Goal: Ask a question: Seek information or help from site administrators or community

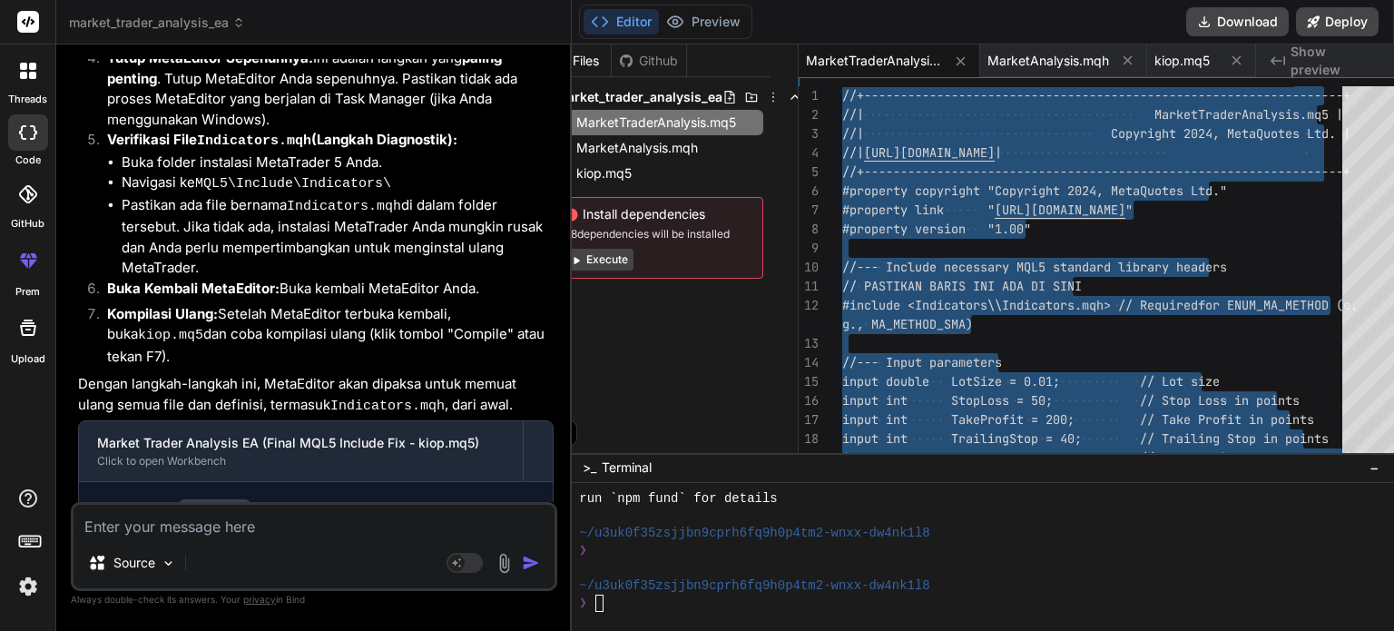
scroll to position [12358, 0]
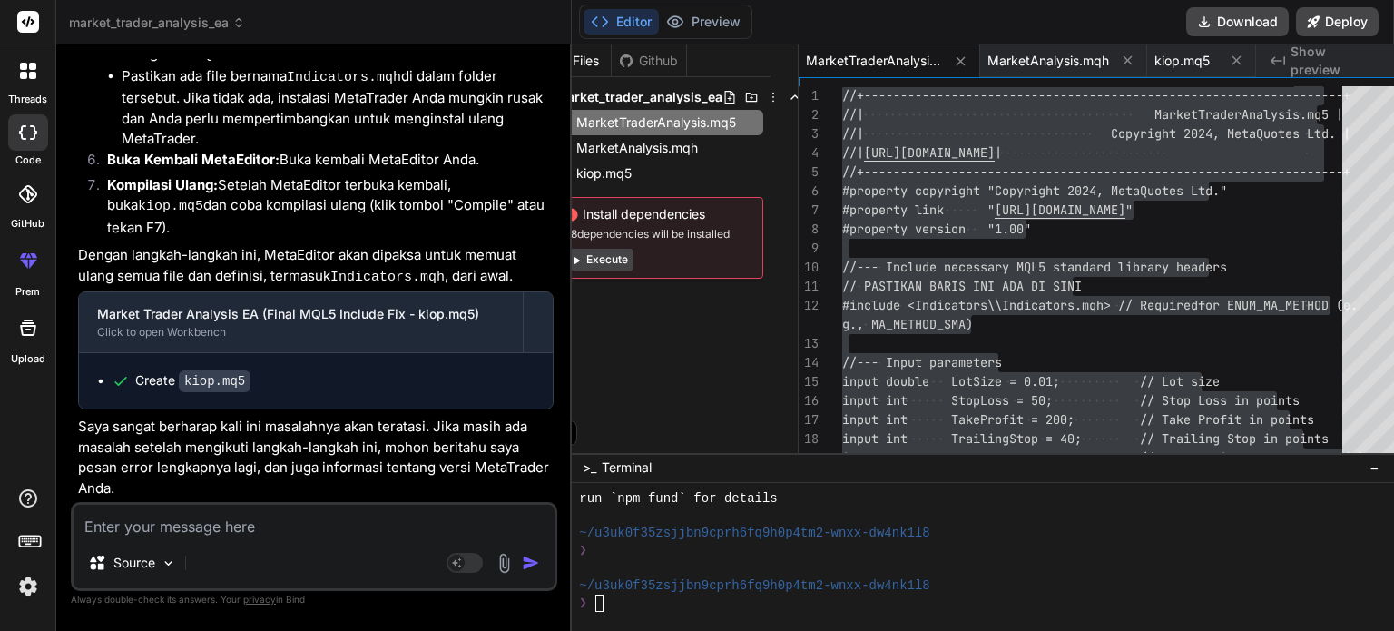
click at [279, 529] on textarea at bounding box center [314, 521] width 481 height 33
type textarea "h"
type textarea "x"
type textarea "he"
type textarea "x"
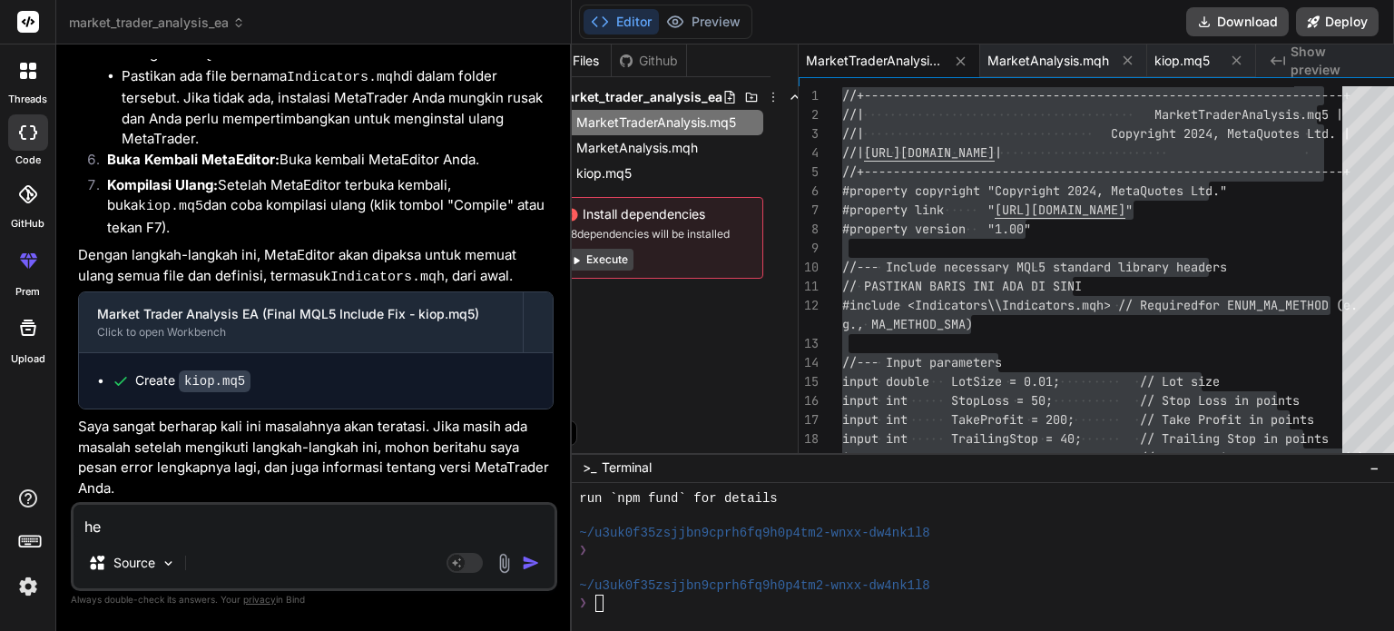
type textarea "hel"
type textarea "x"
type textarea "hell"
type textarea "x"
type textarea "hello"
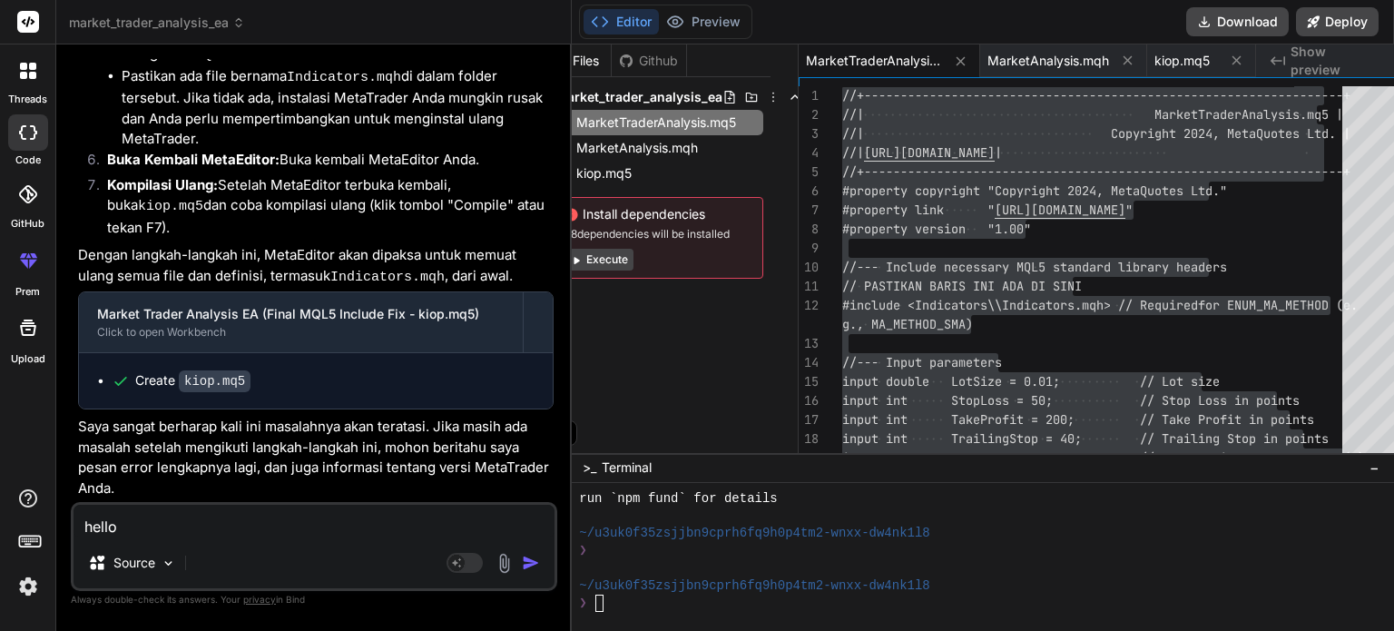
type textarea "x"
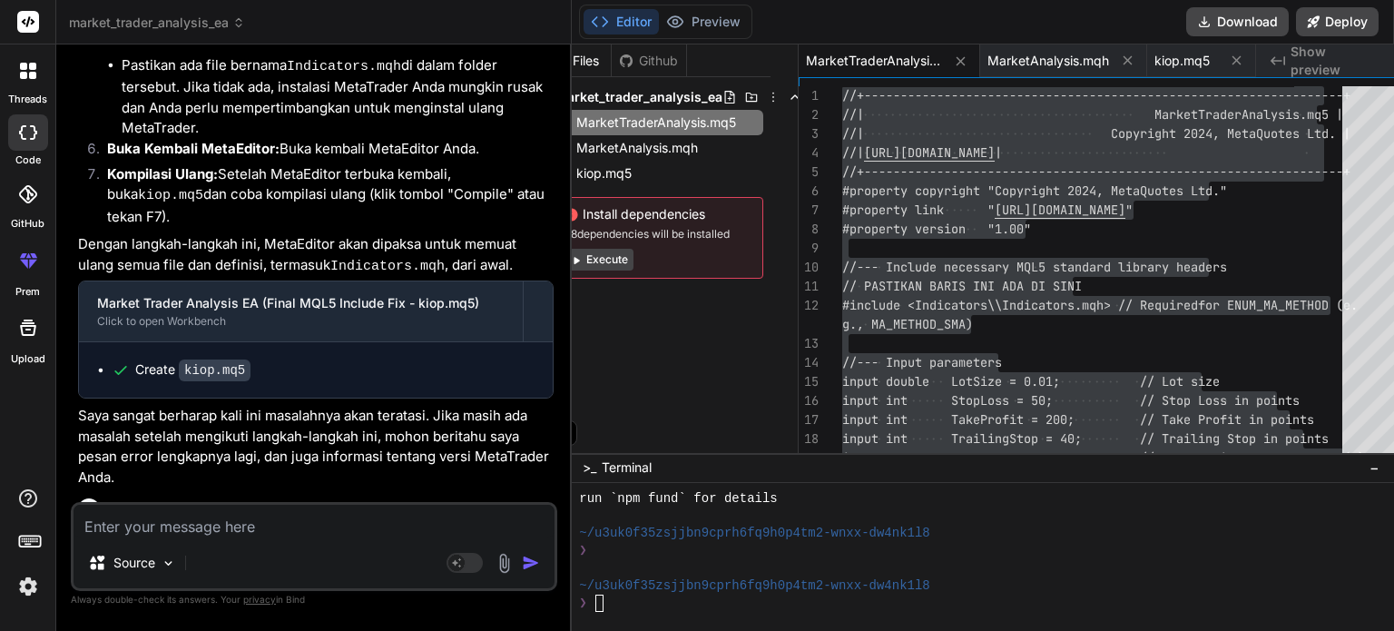
scroll to position [12546, 0]
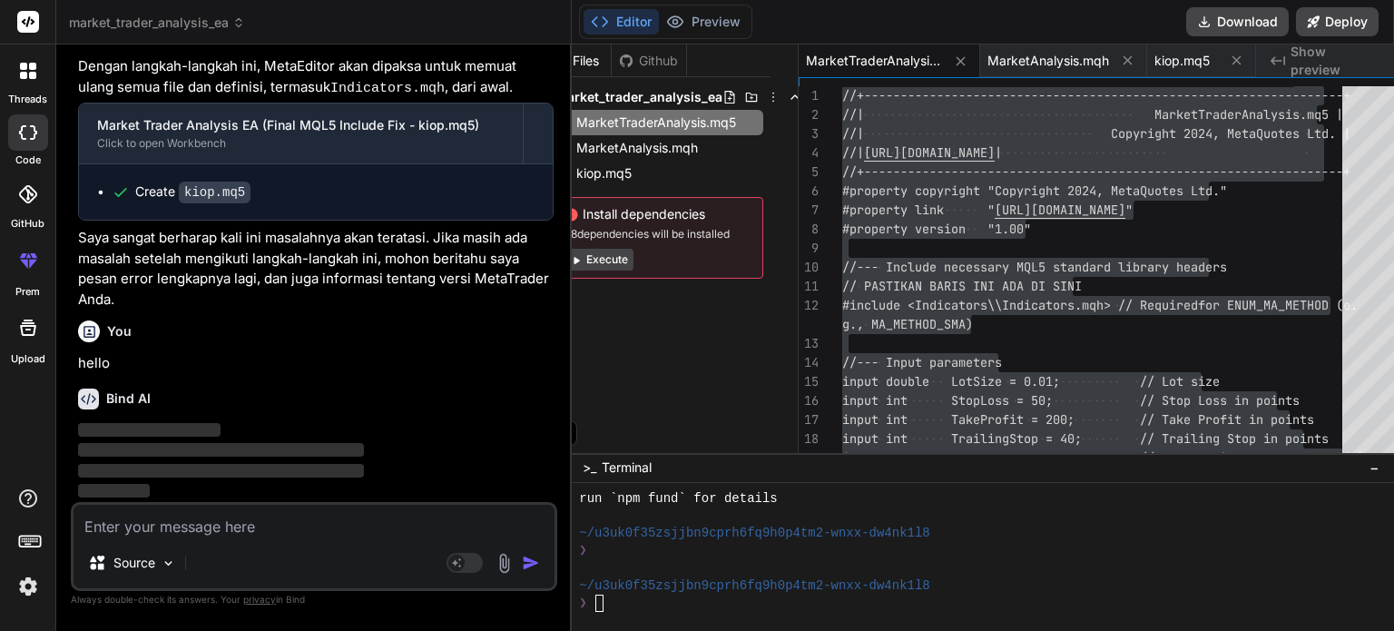
click at [788, 97] on icon at bounding box center [795, 97] width 15 height 15
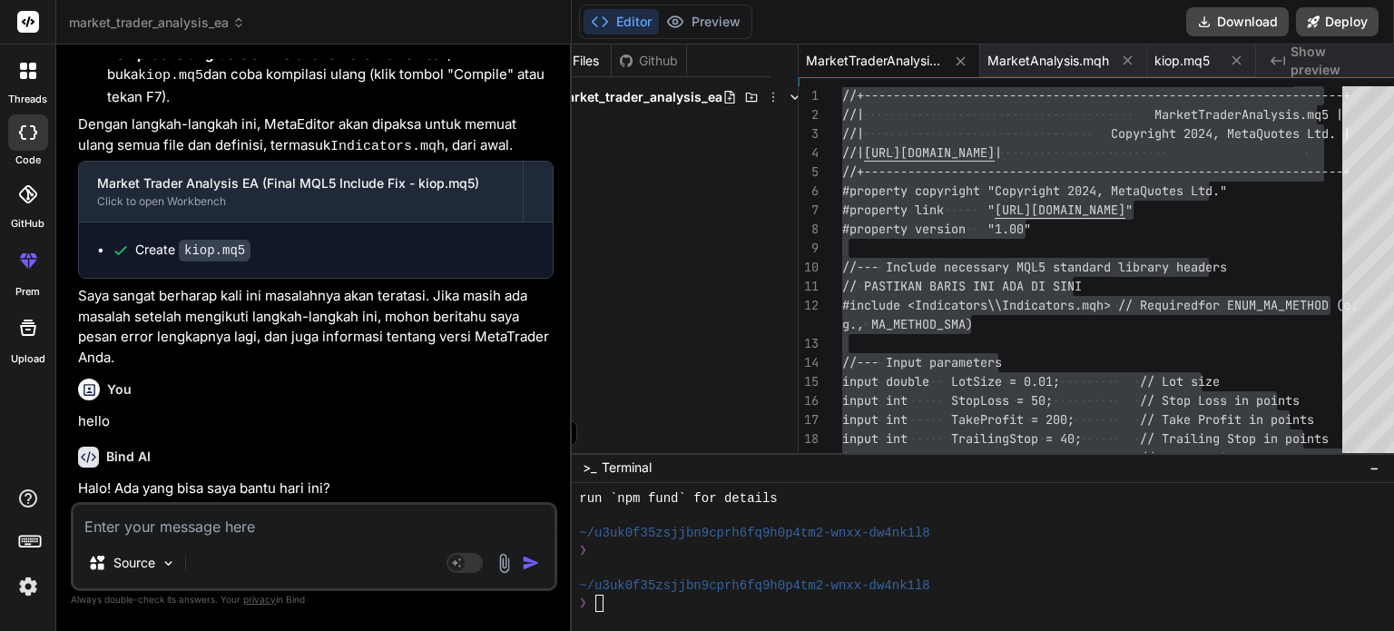
scroll to position [12489, 0]
click at [308, 533] on textarea at bounding box center [314, 521] width 481 height 33
click at [314, 531] on textarea at bounding box center [314, 521] width 481 height 33
click at [268, 530] on textarea at bounding box center [314, 521] width 481 height 33
click at [494, 569] on img at bounding box center [504, 563] width 21 height 21
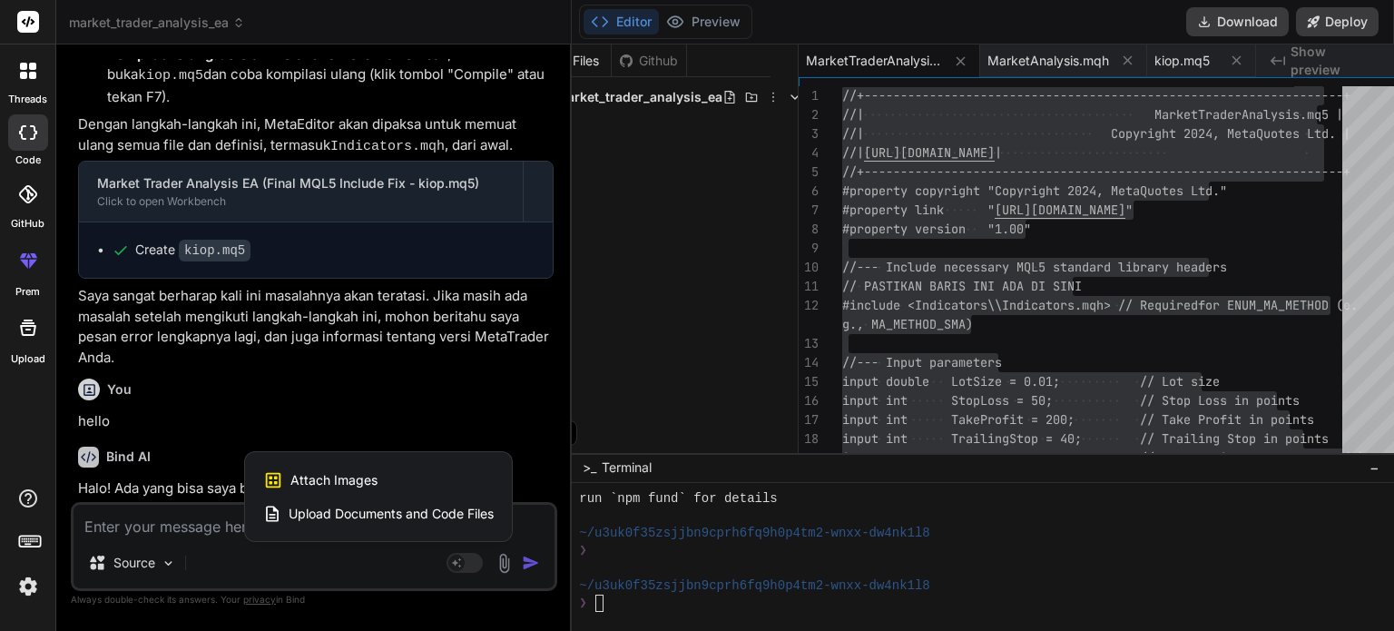
click at [329, 485] on span "Attach Images" at bounding box center [333, 480] width 87 height 18
type textarea "x"
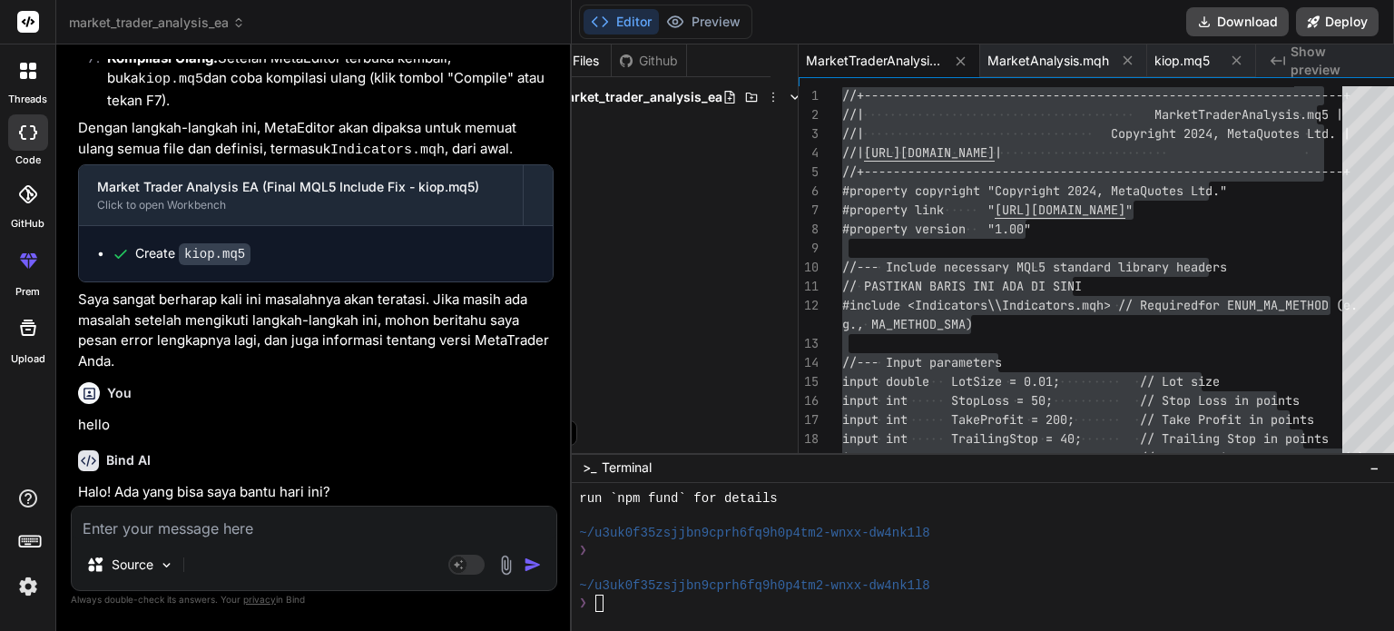
type input "C:\fakepath\Gambar A.png"
type textarea "//+------------------------------------------------------------------+ //| Mark…"
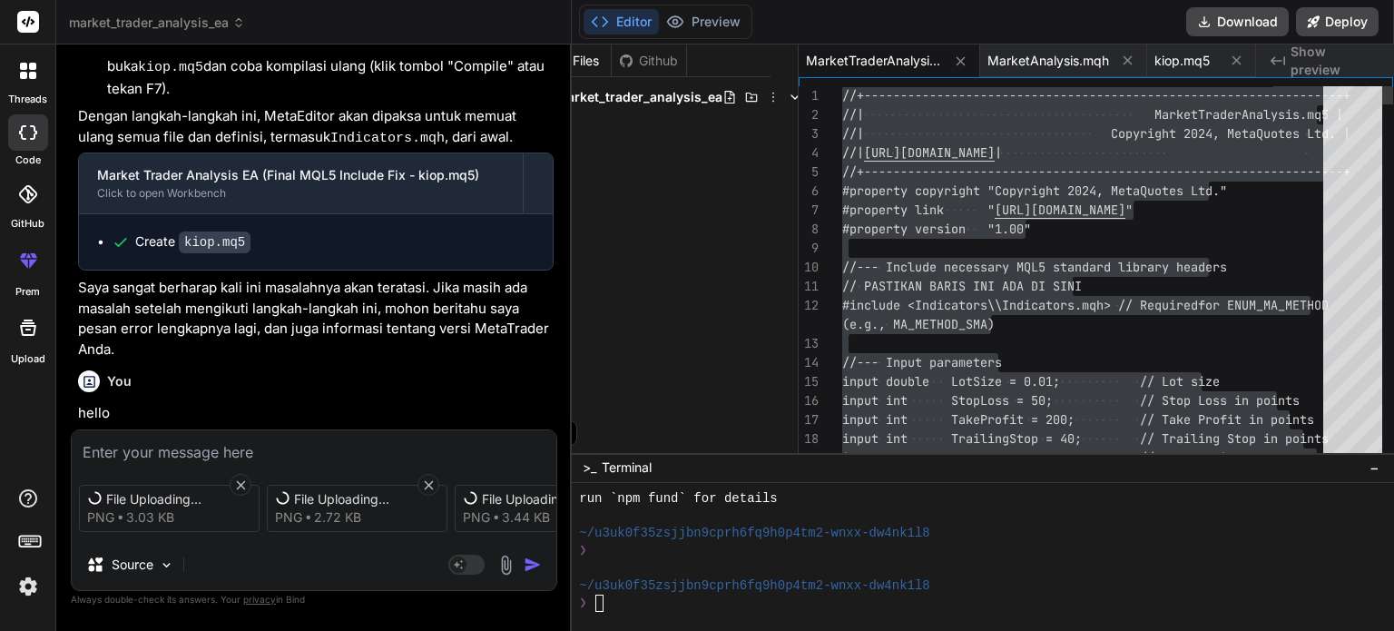
scroll to position [12203, 0]
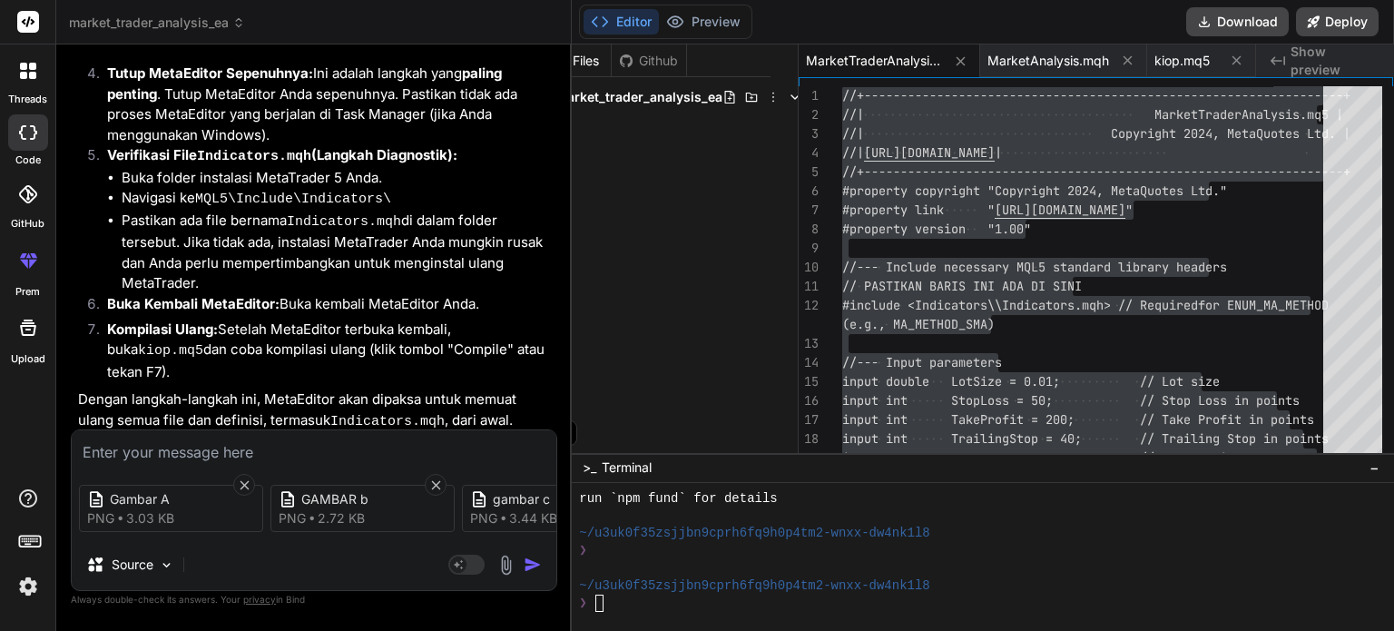
type textarea "x"
click at [530, 568] on img "button" at bounding box center [533, 564] width 18 height 18
click at [241, 451] on textarea at bounding box center [314, 446] width 485 height 33
paste textarea "saya maunya persis seperti contoh gambar di atas, jadi garis kuning itu trendli…"
type textarea "saya maunya persis seperti contoh gambar di atas, jadi garis kuning itu trendli…"
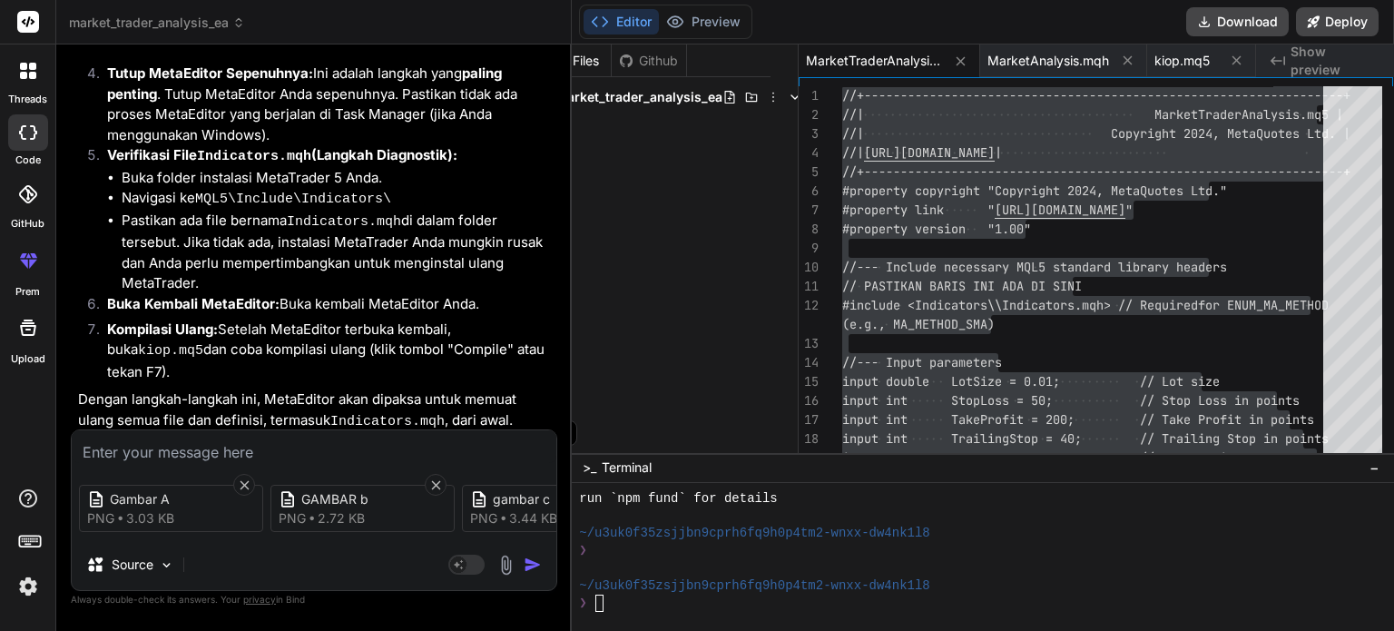
type textarea "x"
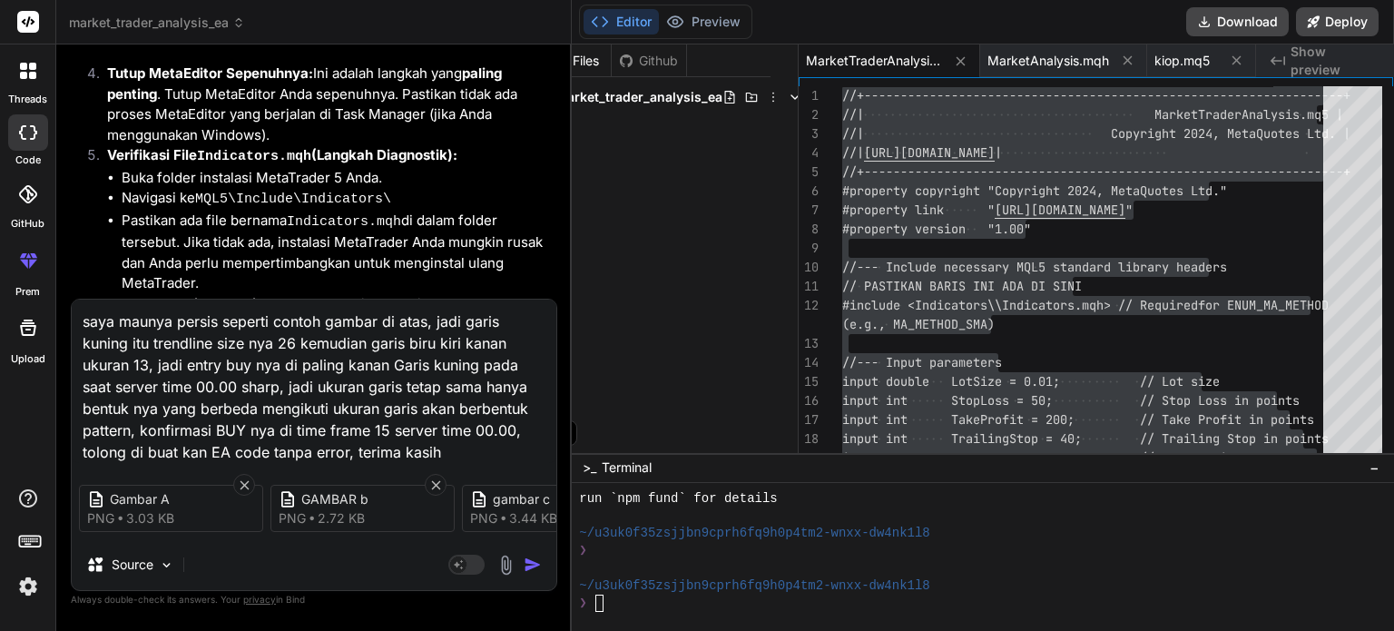
type textarea "saya maunya persis seperti contoh gambar di atas, jadi garis kuning itu trendli…"
click at [529, 564] on img "button" at bounding box center [533, 564] width 18 height 18
type textarea "//+------------------------------------------------------------------+ //| Mark…"
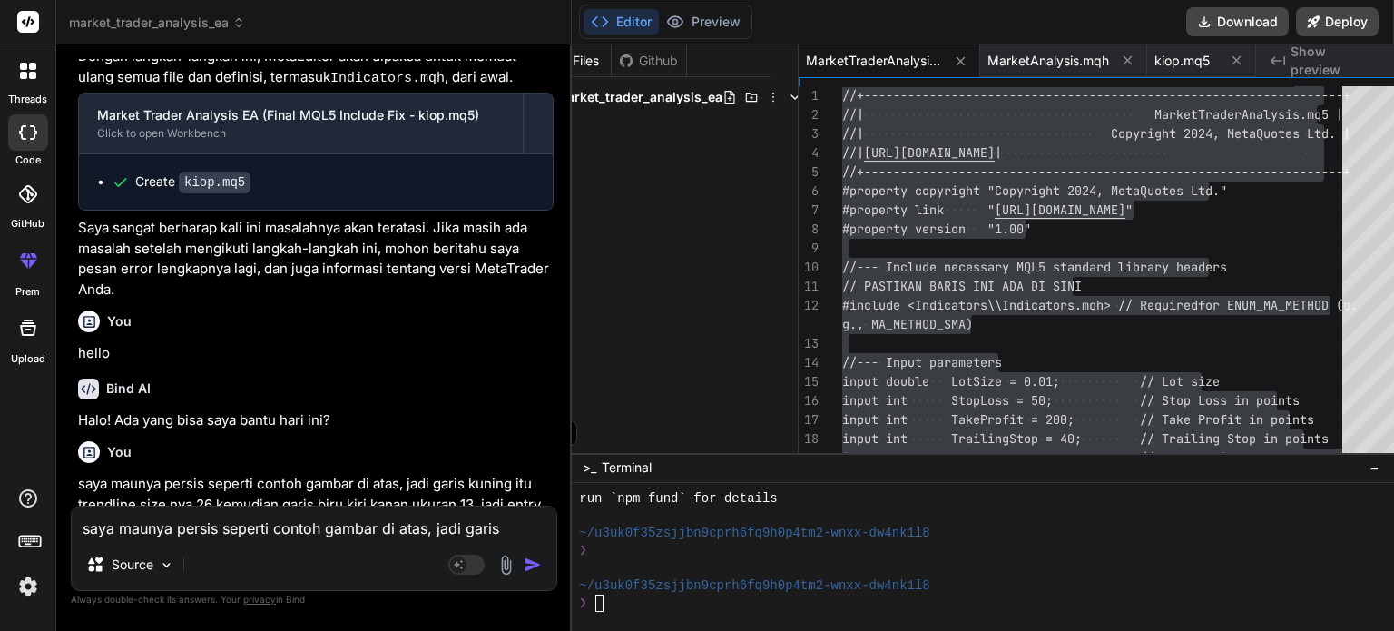
scroll to position [12933, 0]
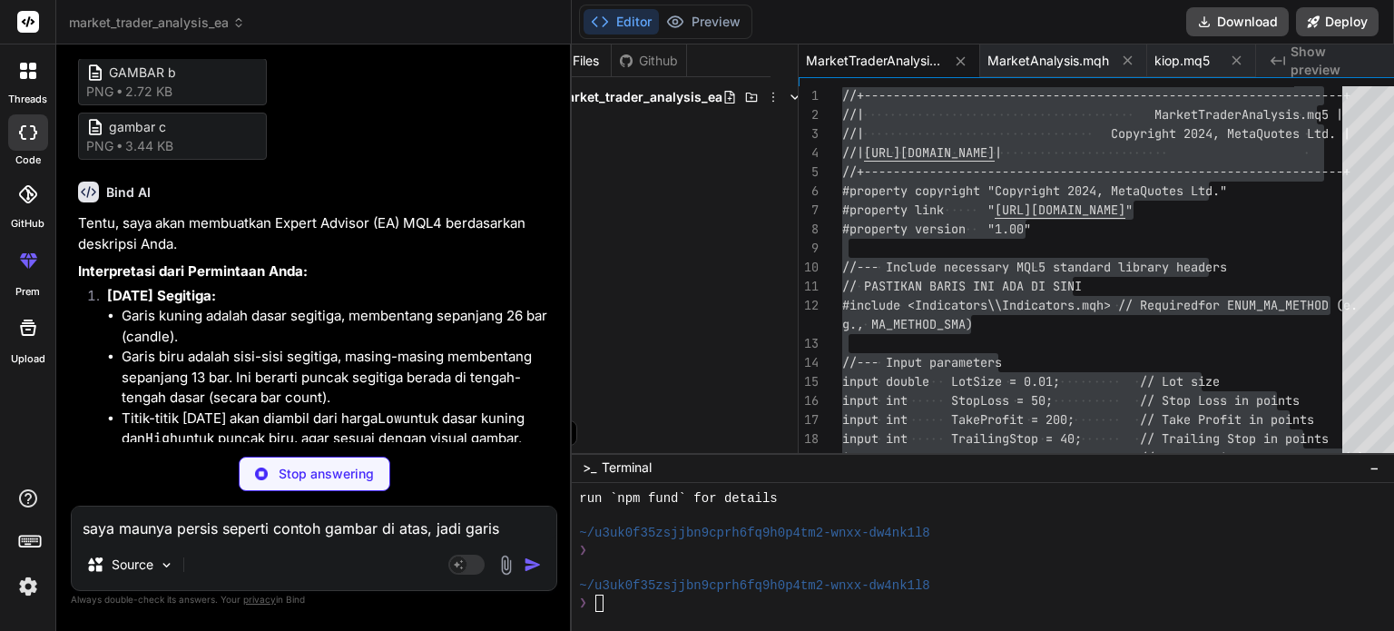
type textarea "x"
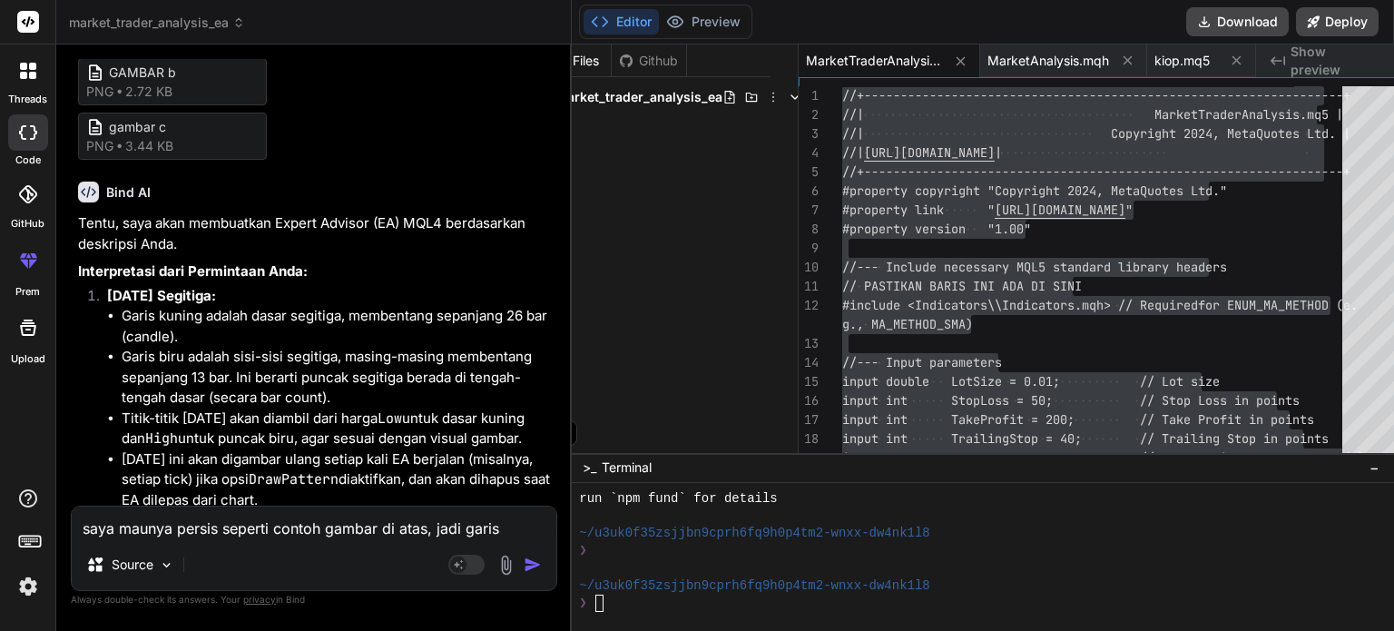
type textarea "//+------------------------------------------------------------------+ //| Mark…"
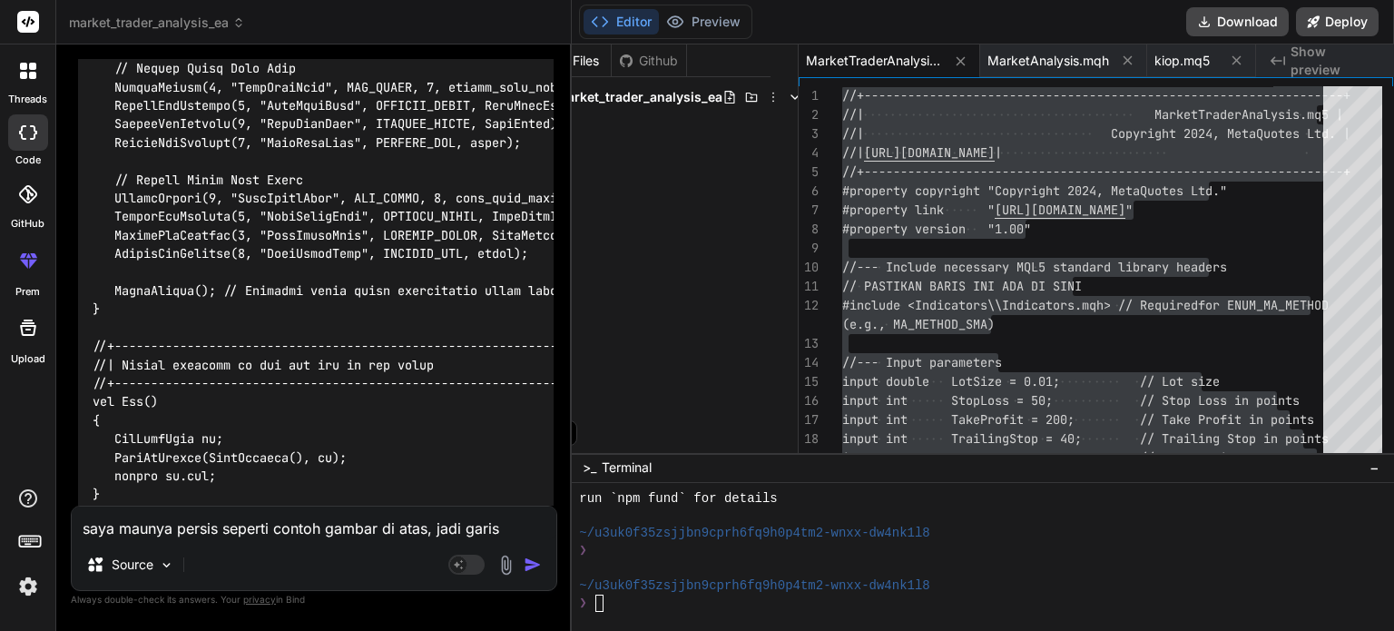
scroll to position [15602, 0]
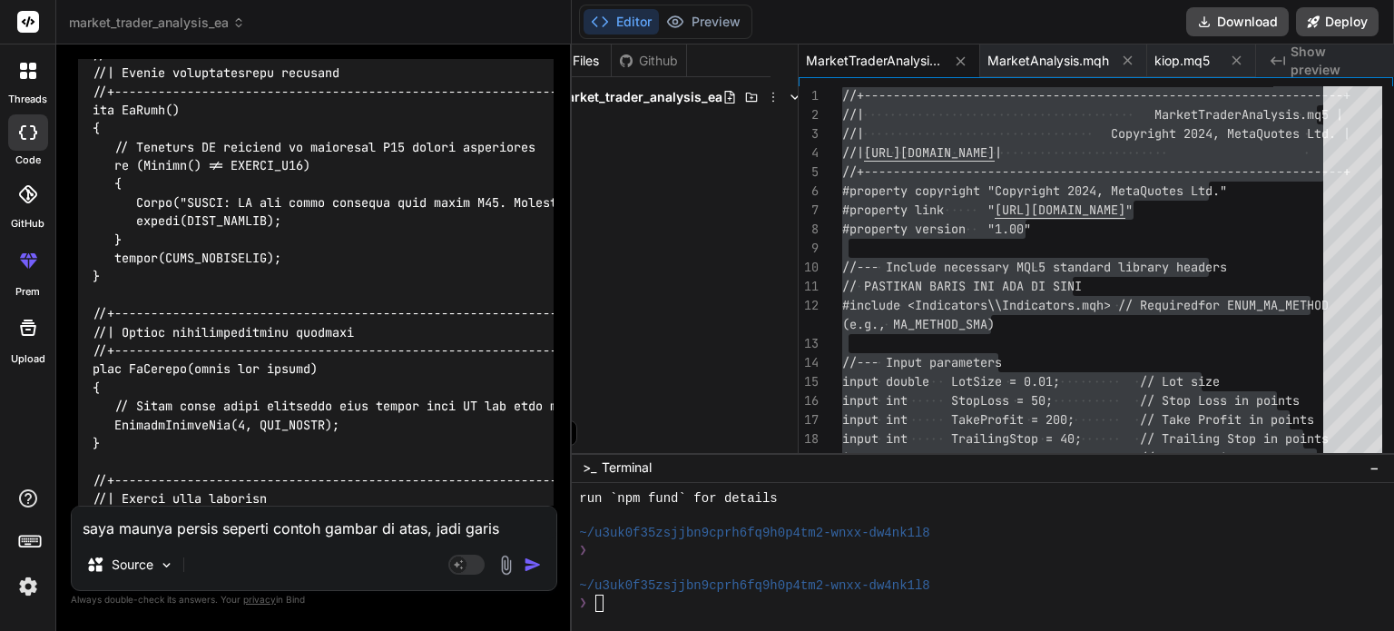
scroll to position [14332, 0]
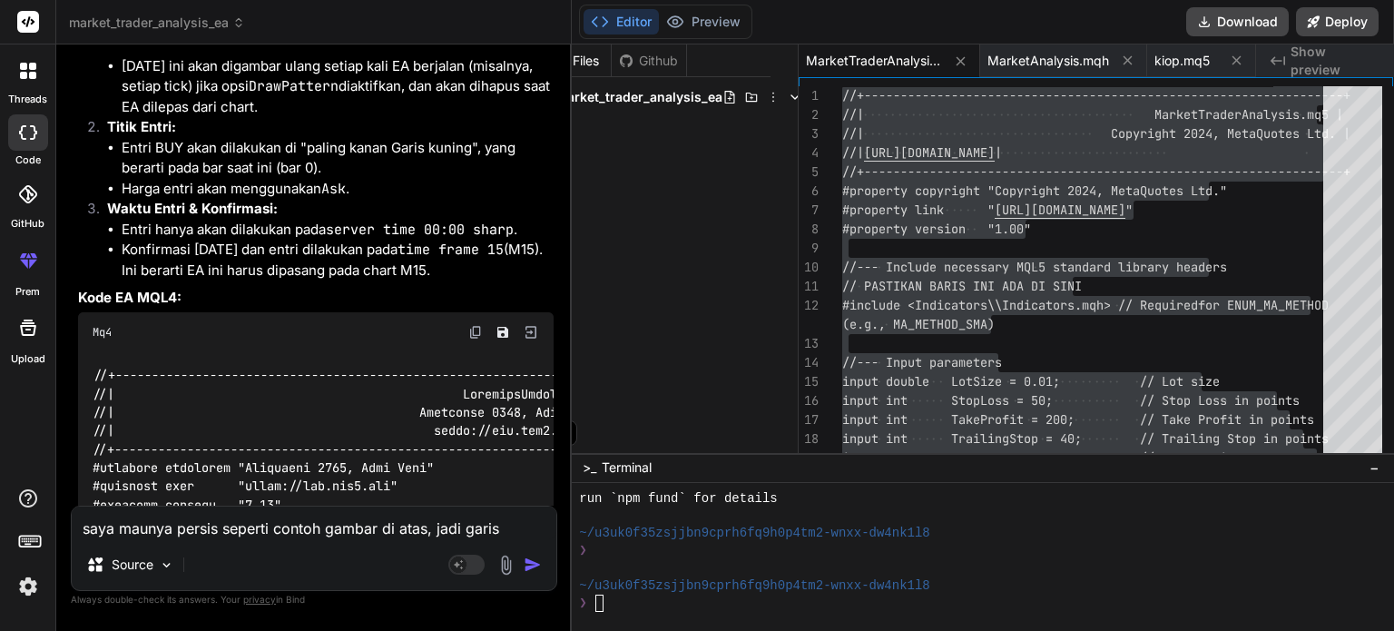
scroll to position [13334, 0]
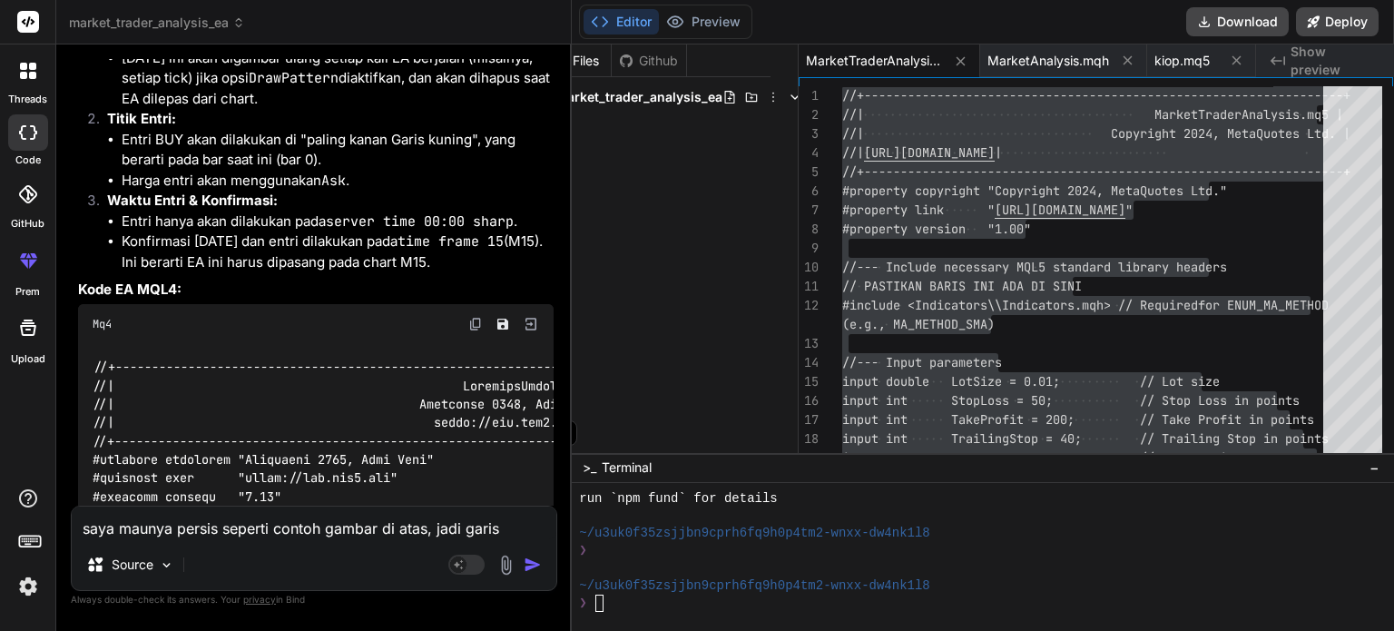
click at [471, 317] on img at bounding box center [475, 324] width 15 height 15
click at [475, 317] on img at bounding box center [475, 324] width 15 height 15
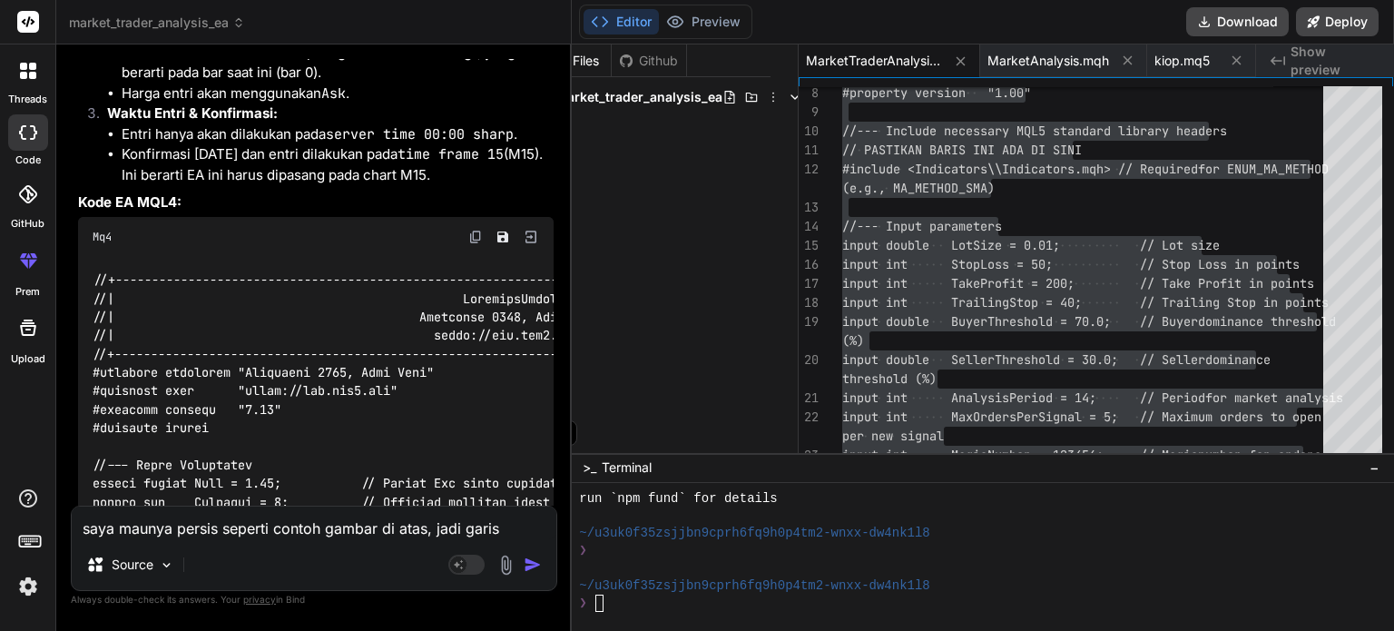
scroll to position [13425, 0]
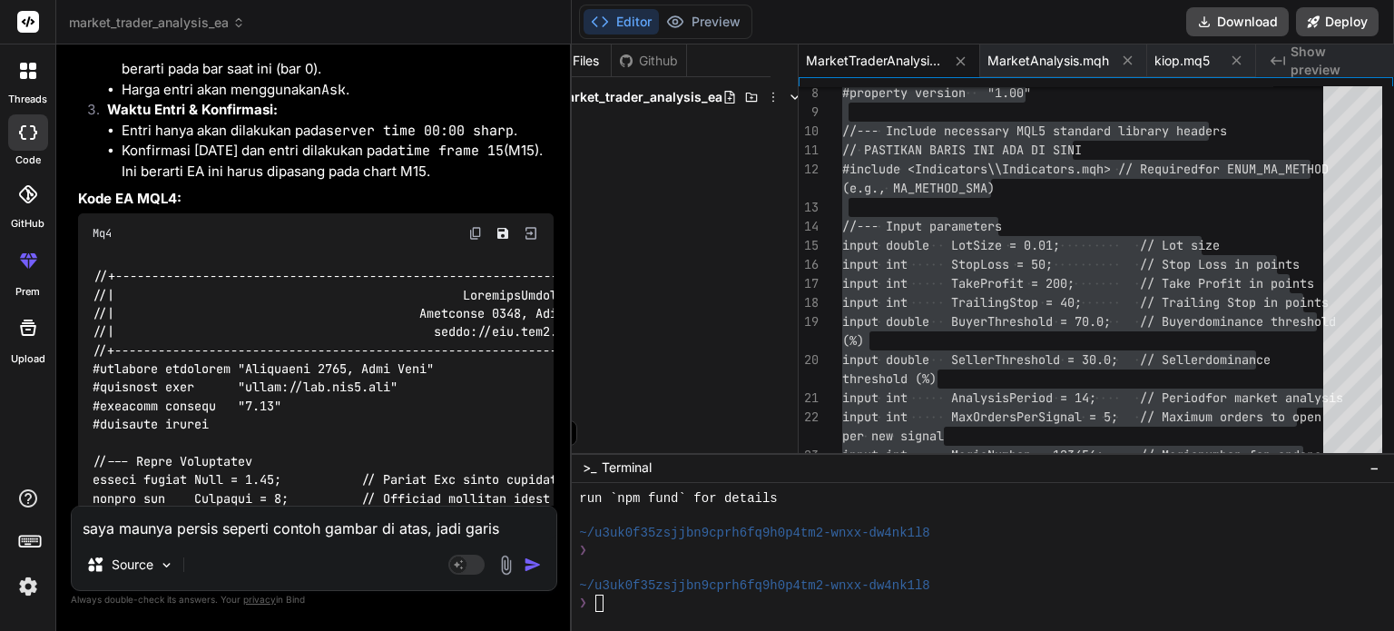
click at [236, 530] on textarea "saya maunya persis seperti contoh gambar di atas, jadi garis kuning itu trendli…" at bounding box center [314, 522] width 485 height 33
type textarea "s"
type textarea "x"
type textarea "sa"
type textarea "x"
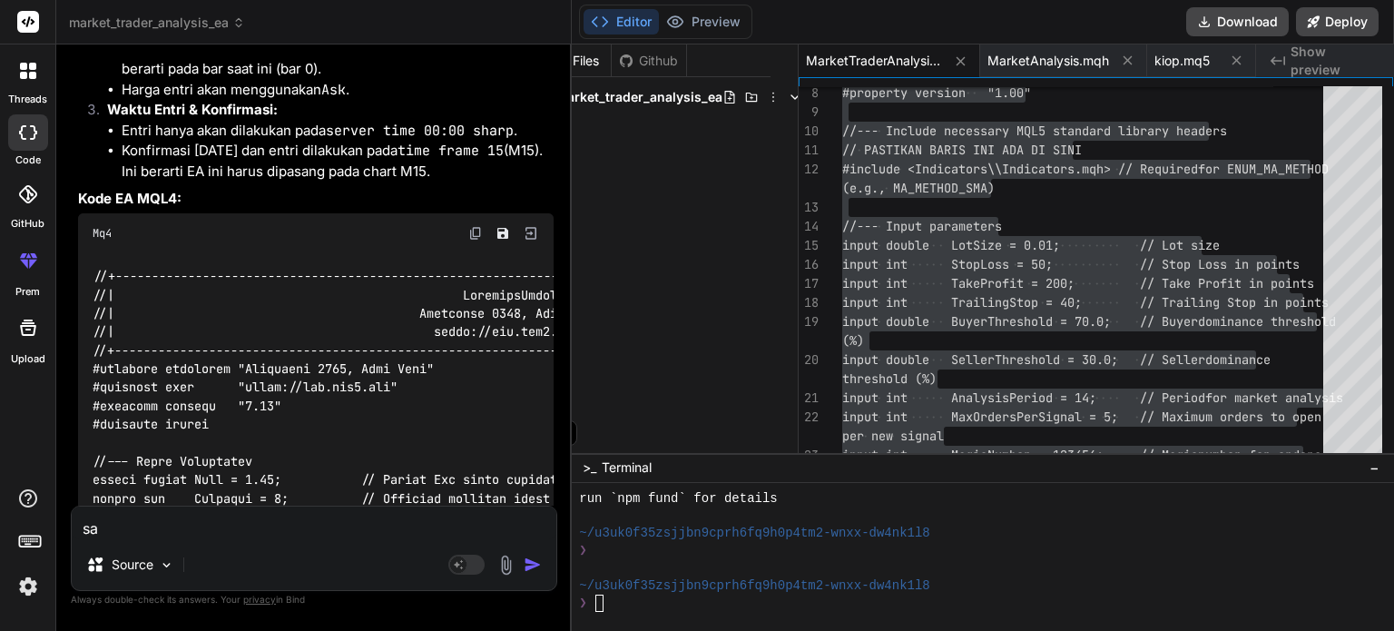
type textarea "say"
type textarea "x"
type textarea "saya"
type textarea "x"
type textarea "saya"
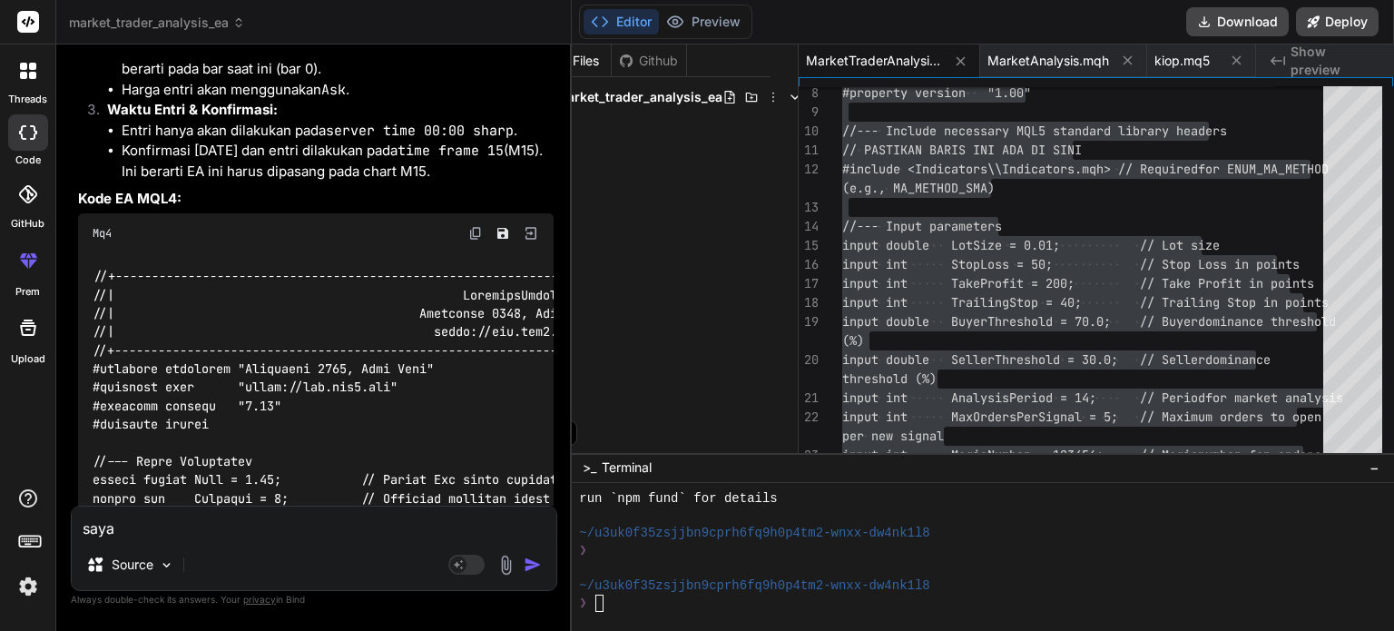
type textarea "x"
type textarea "saya m"
type textarea "x"
type textarea "saya ma"
type textarea "x"
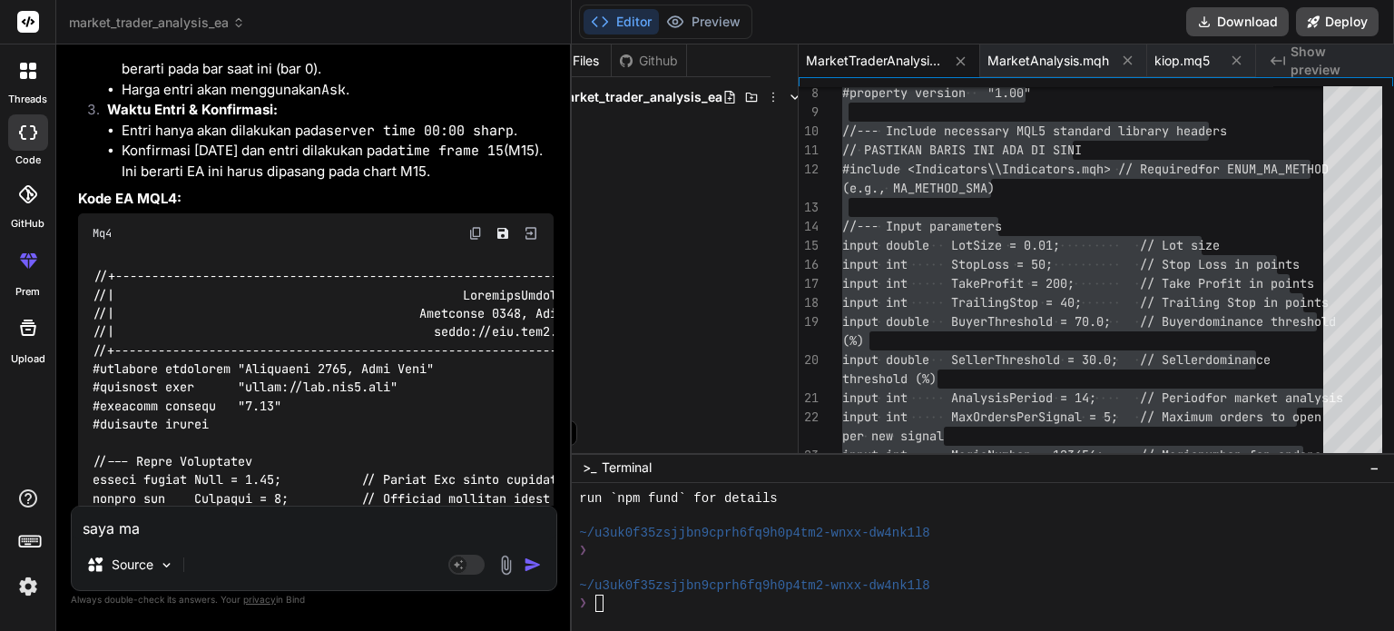
type textarea "[PERSON_NAME]"
type textarea "x"
type textarea "[PERSON_NAME]"
type textarea "x"
type textarea "saya mau m"
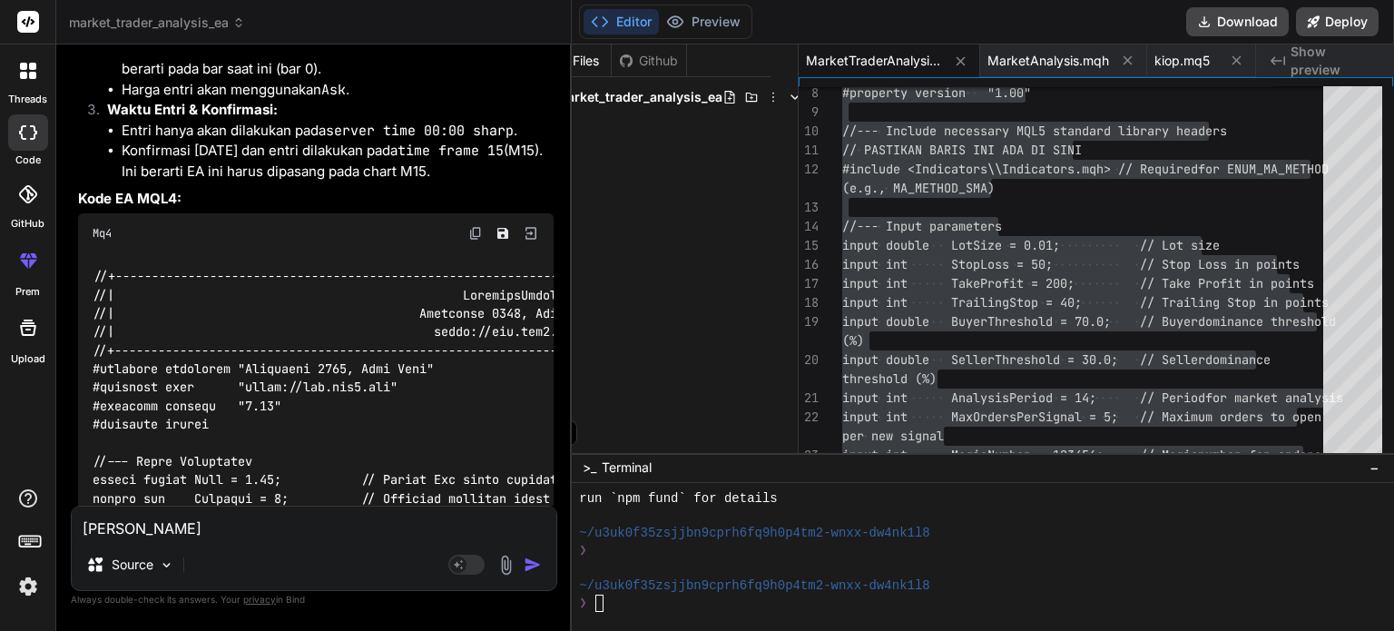
type textarea "x"
type textarea "saya mau mq"
type textarea "x"
type textarea "saya mau mql"
type textarea "x"
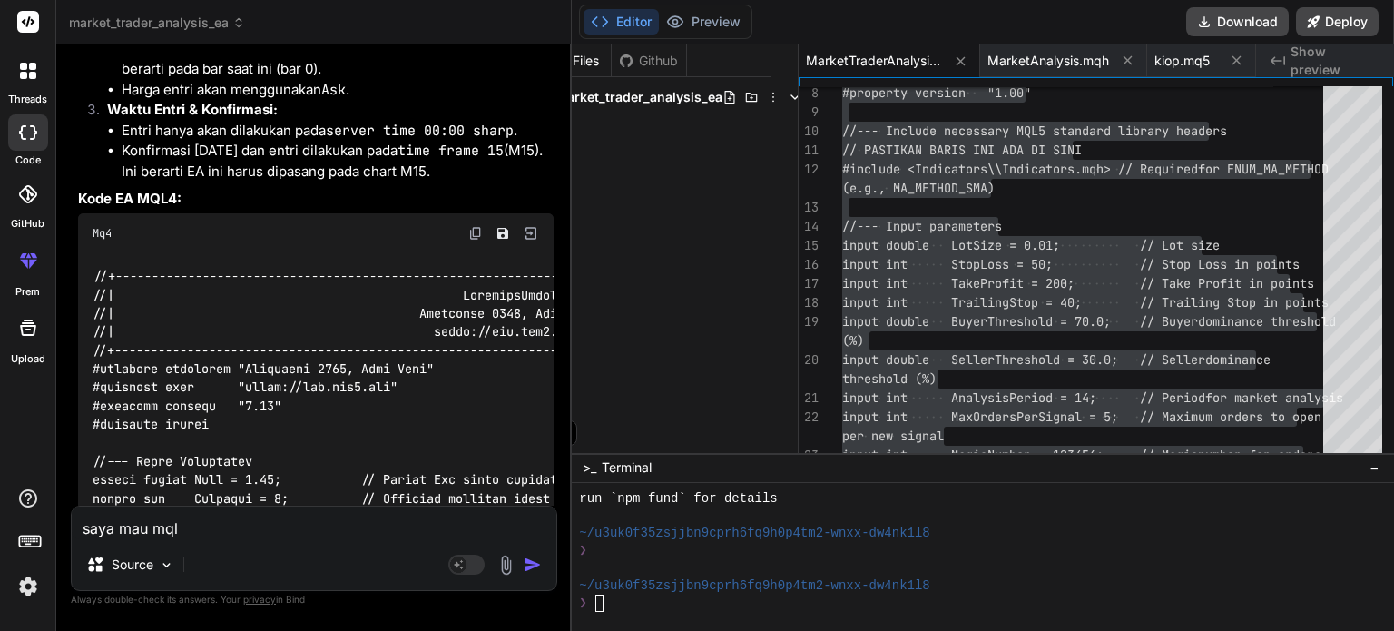
type textarea "saya mau mql5"
type textarea "x"
type textarea "saya mau mql5"
click at [535, 566] on img "button" at bounding box center [533, 564] width 18 height 18
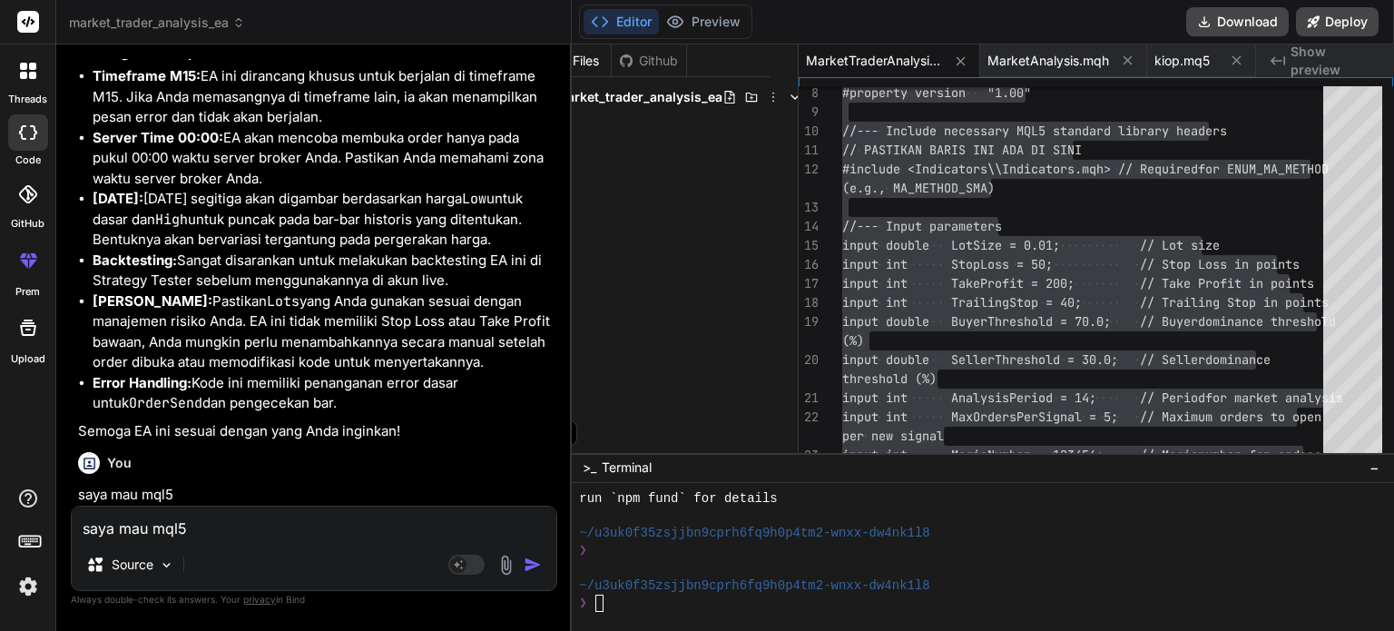
scroll to position [17151, 0]
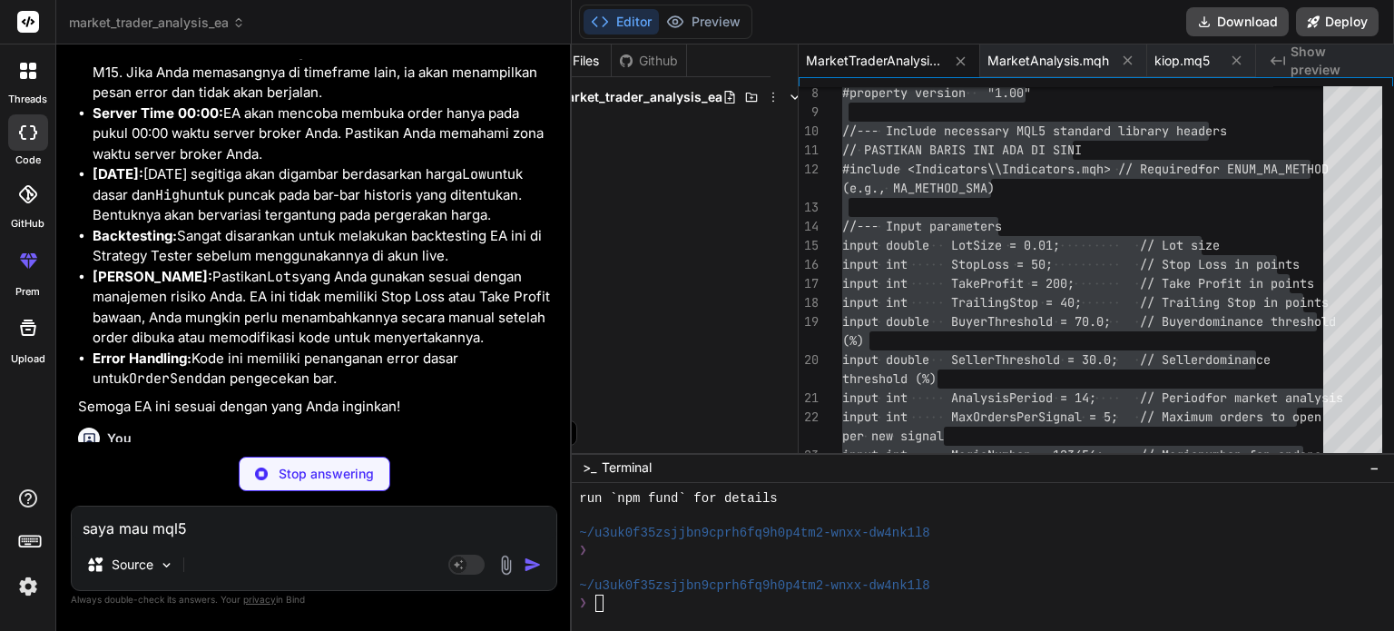
type textarea "x"
type textarea "ChartRedraw(); // Perbarui chart untuk menampilkan objek baru }"
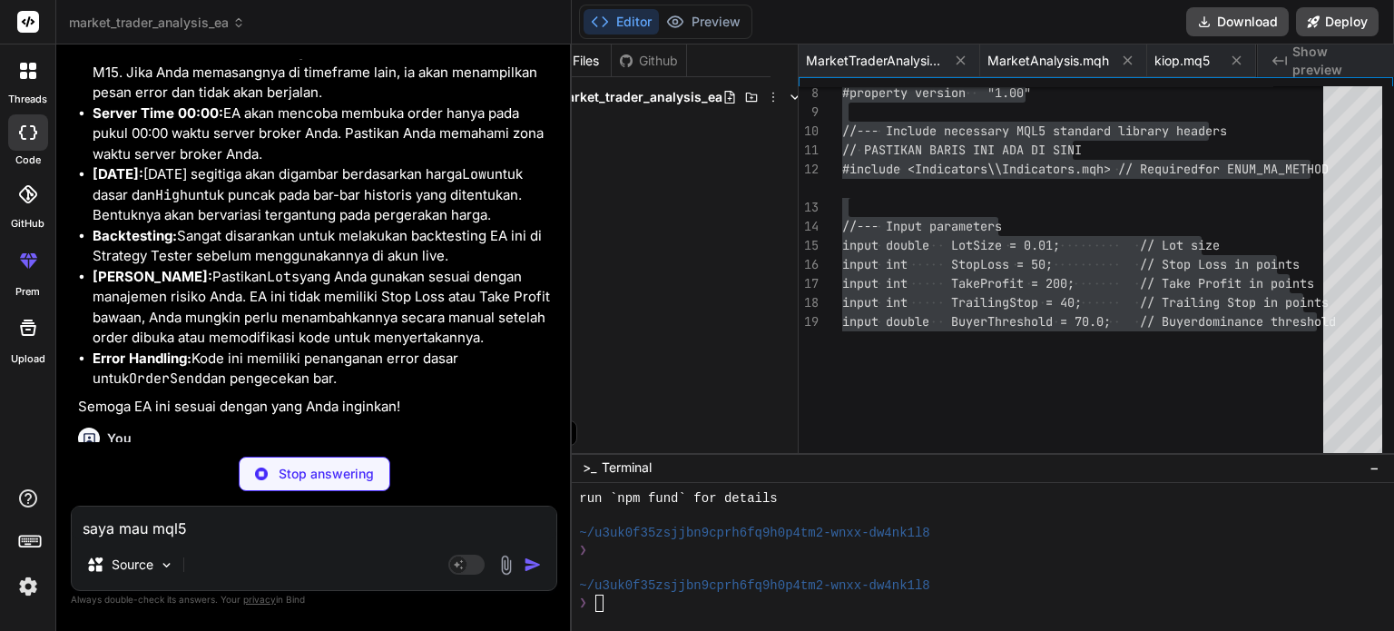
type textarea "x"
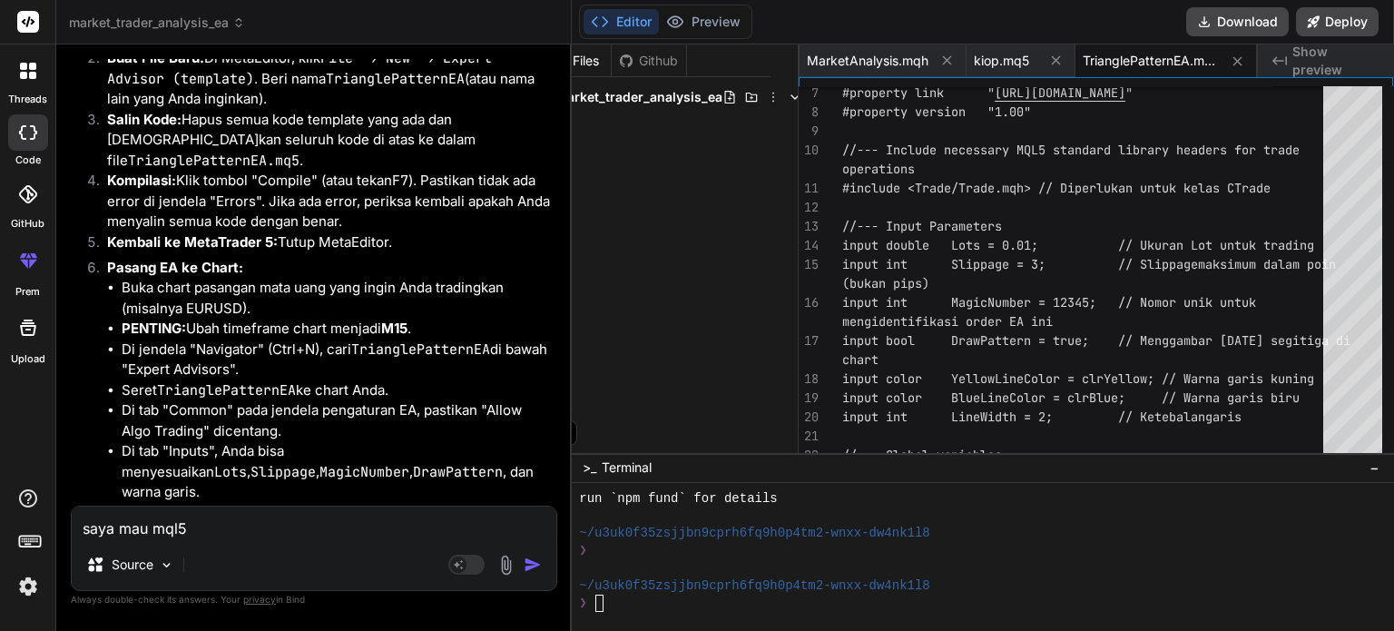
scroll to position [18593, 0]
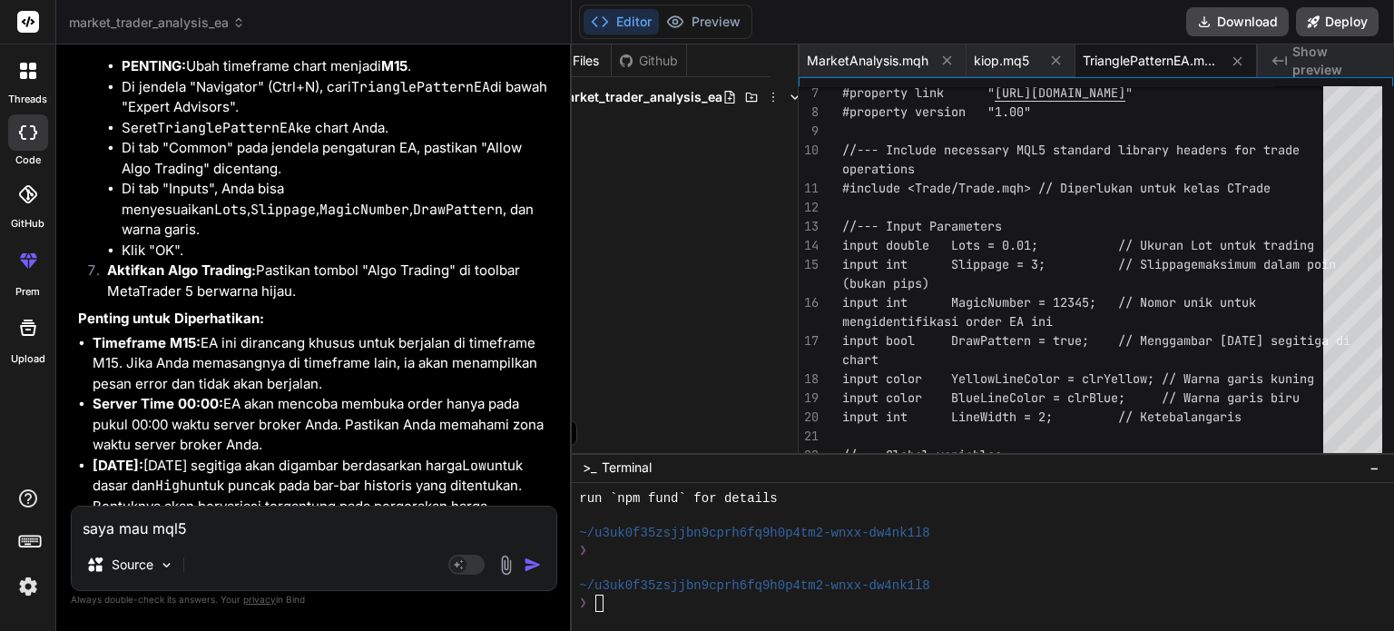
click at [353, 456] on li "[DATE]: [DATE] segitiga akan digambar berdasarkan harga Low untuk dasar dan Hig…" at bounding box center [323, 487] width 461 height 62
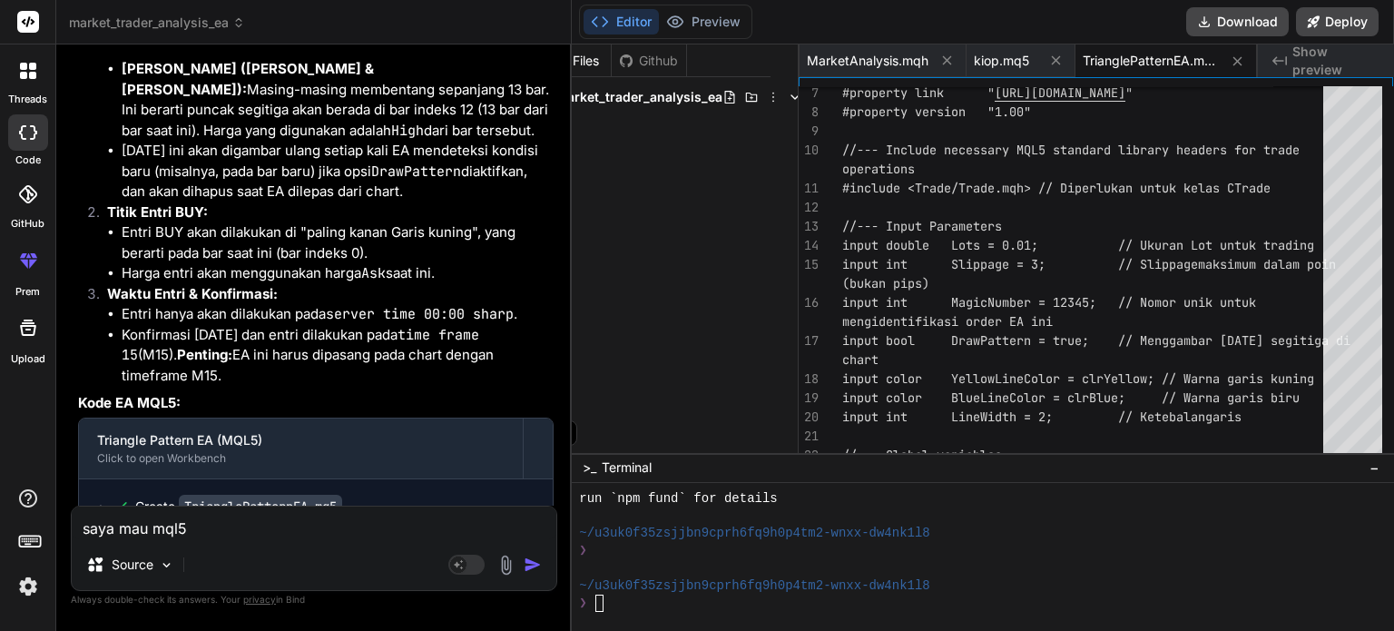
scroll to position [17777, 0]
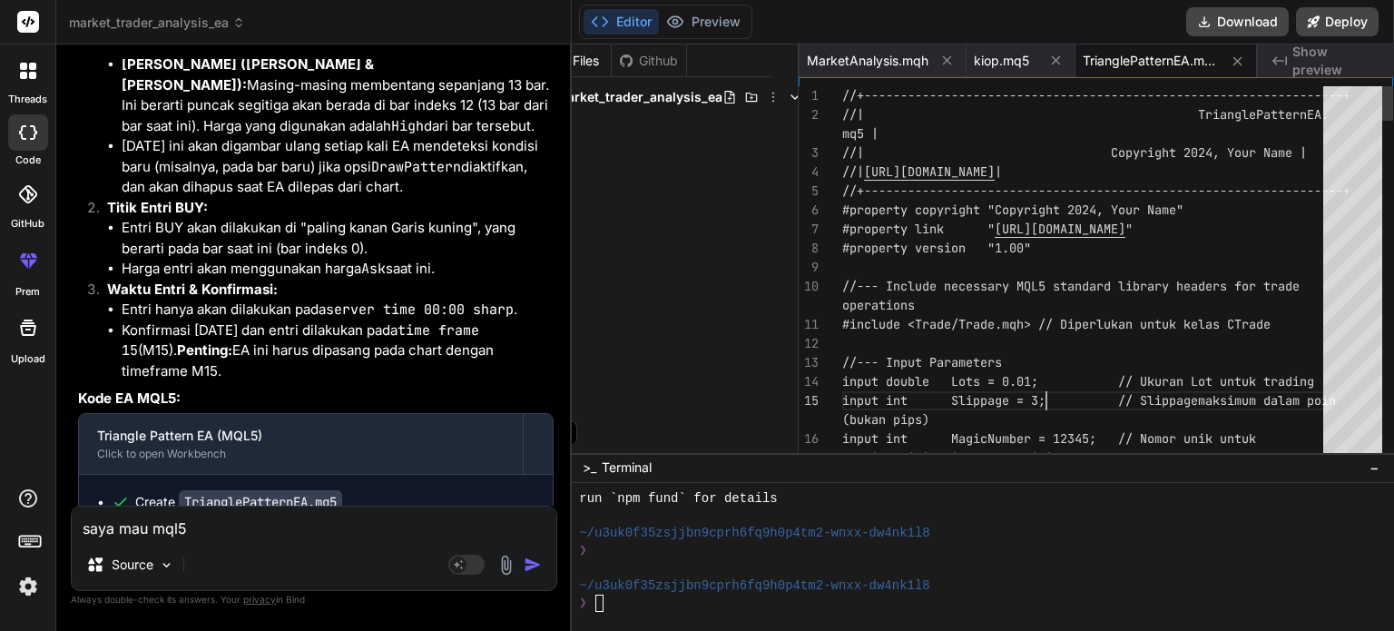
click at [875, 55] on span "MarketAnalysis.mqh" at bounding box center [868, 61] width 122 height 18
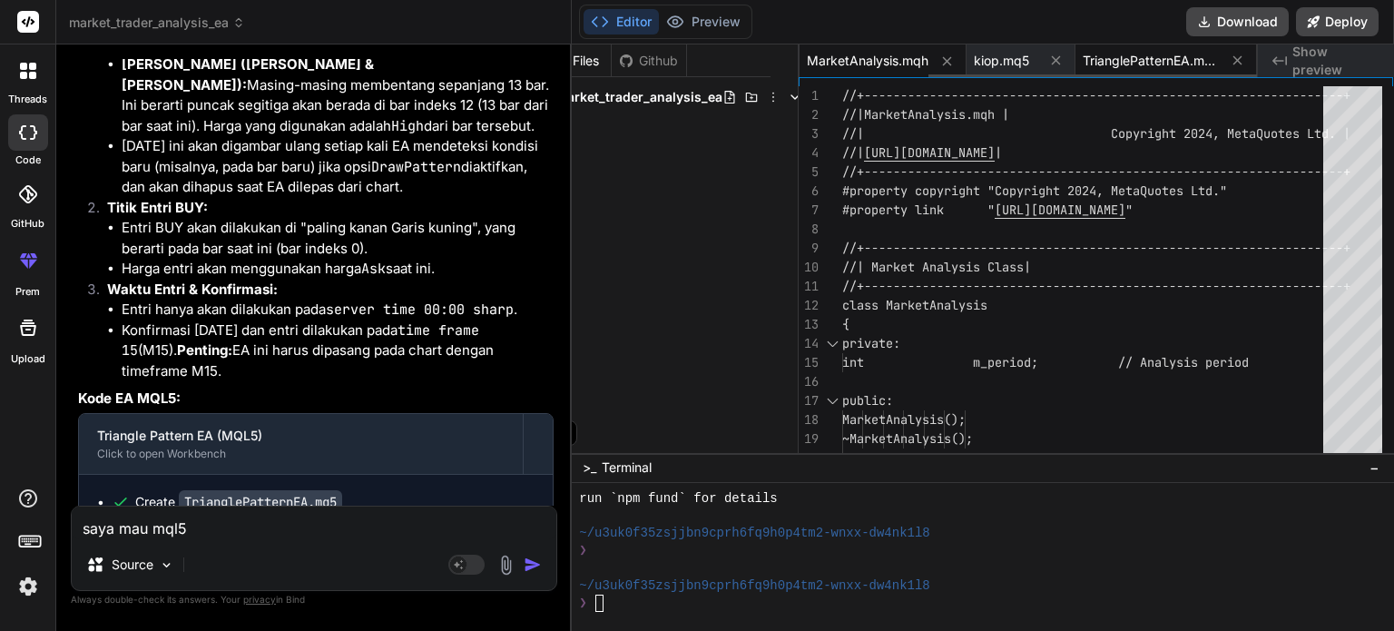
click at [1180, 60] on span "TrianglePatternEA.mq5" at bounding box center [1151, 61] width 136 height 18
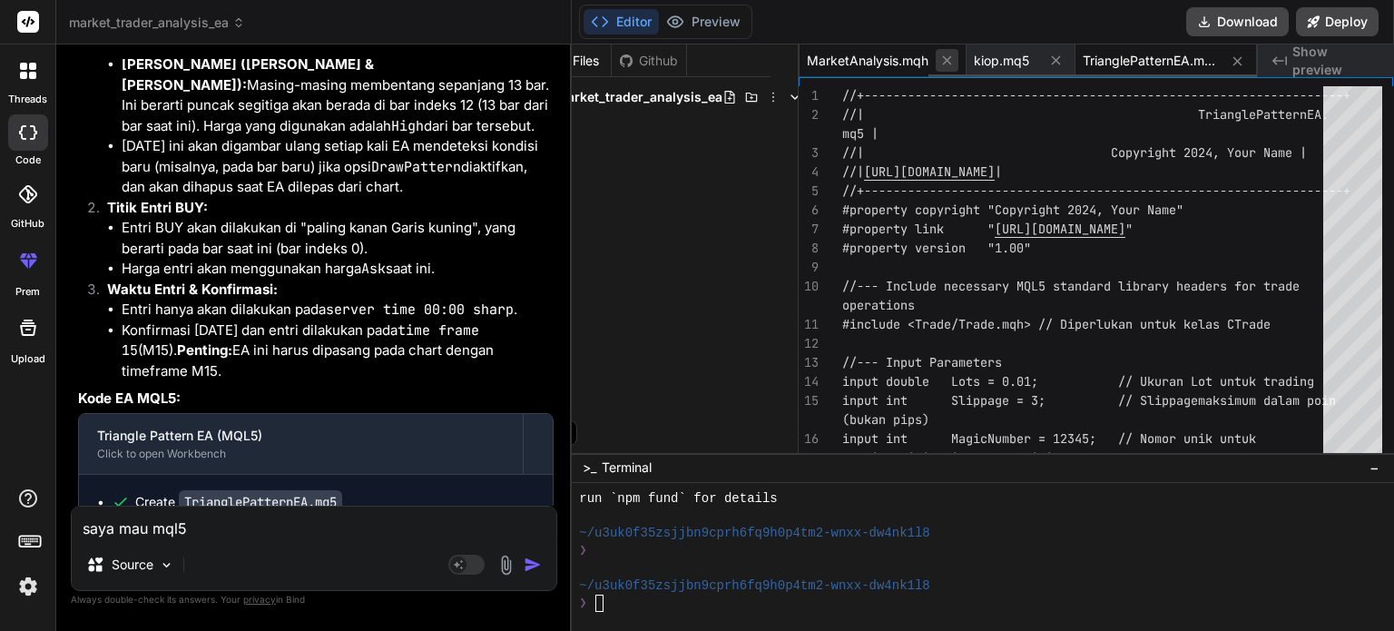
click at [948, 57] on icon at bounding box center [946, 60] width 15 height 15
click at [904, 57] on span "MarketTraderAnalysis.mq5" at bounding box center [860, 61] width 136 height 18
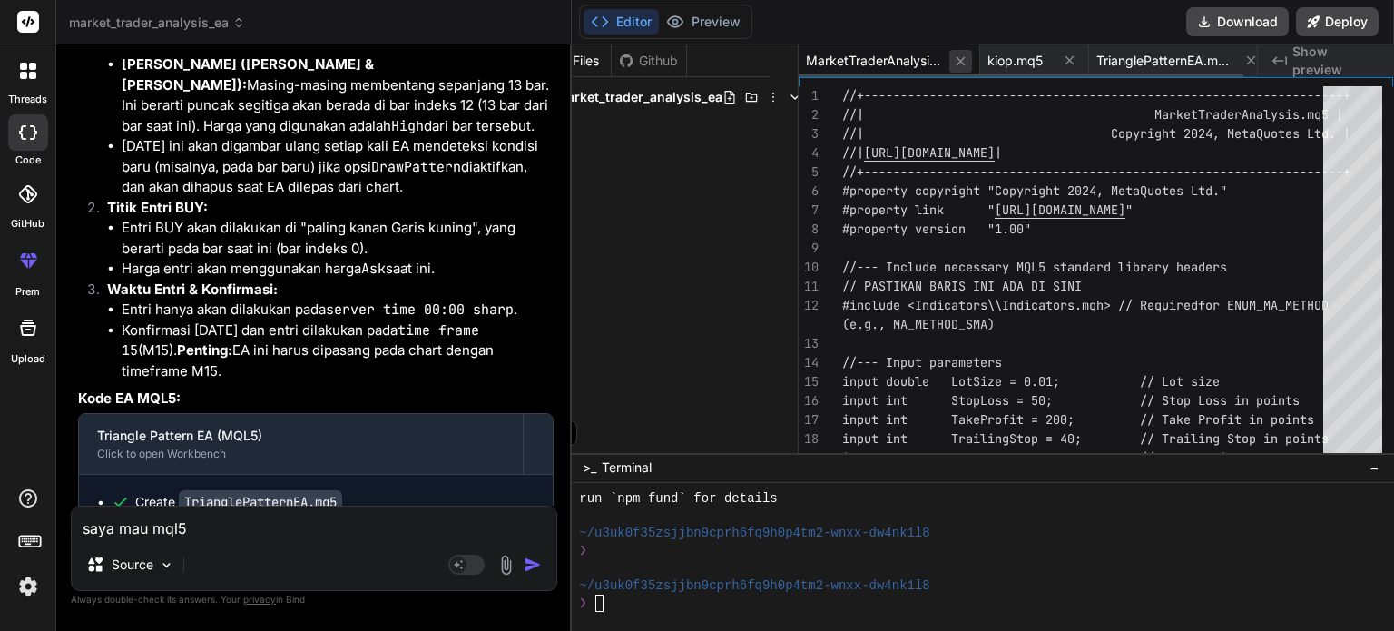
click at [960, 60] on icon at bounding box center [960, 60] width 9 height 9
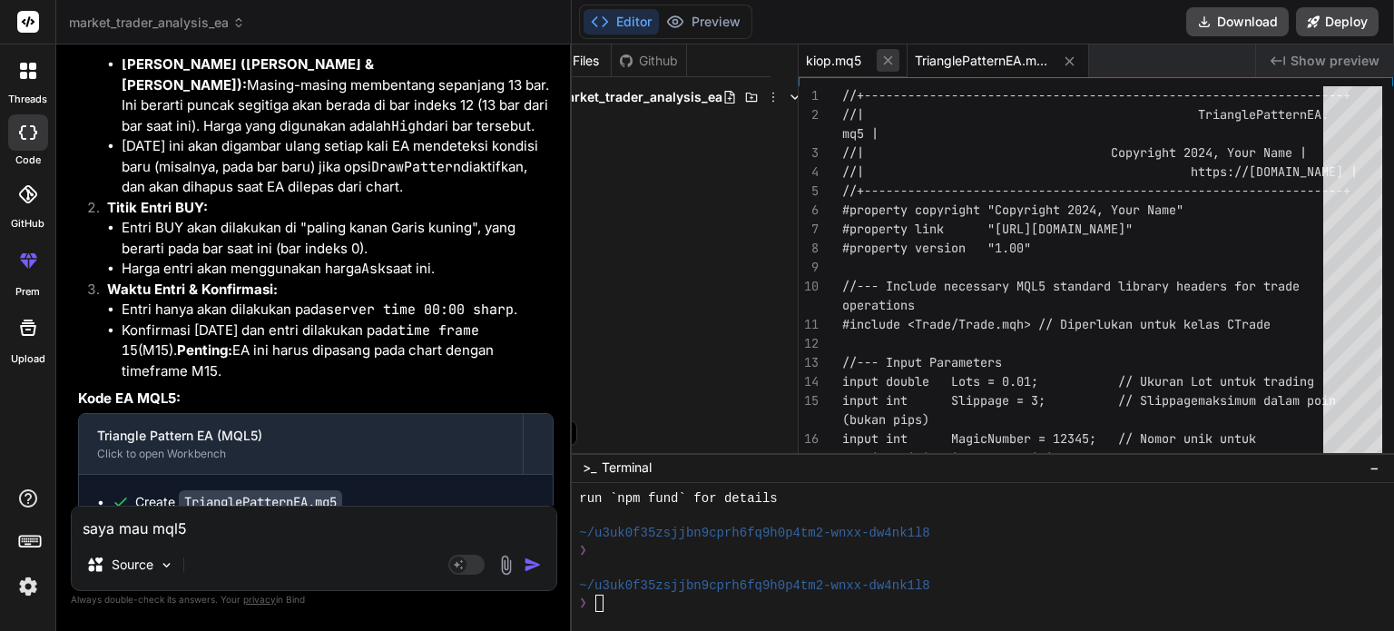
click at [891, 61] on icon at bounding box center [887, 60] width 15 height 15
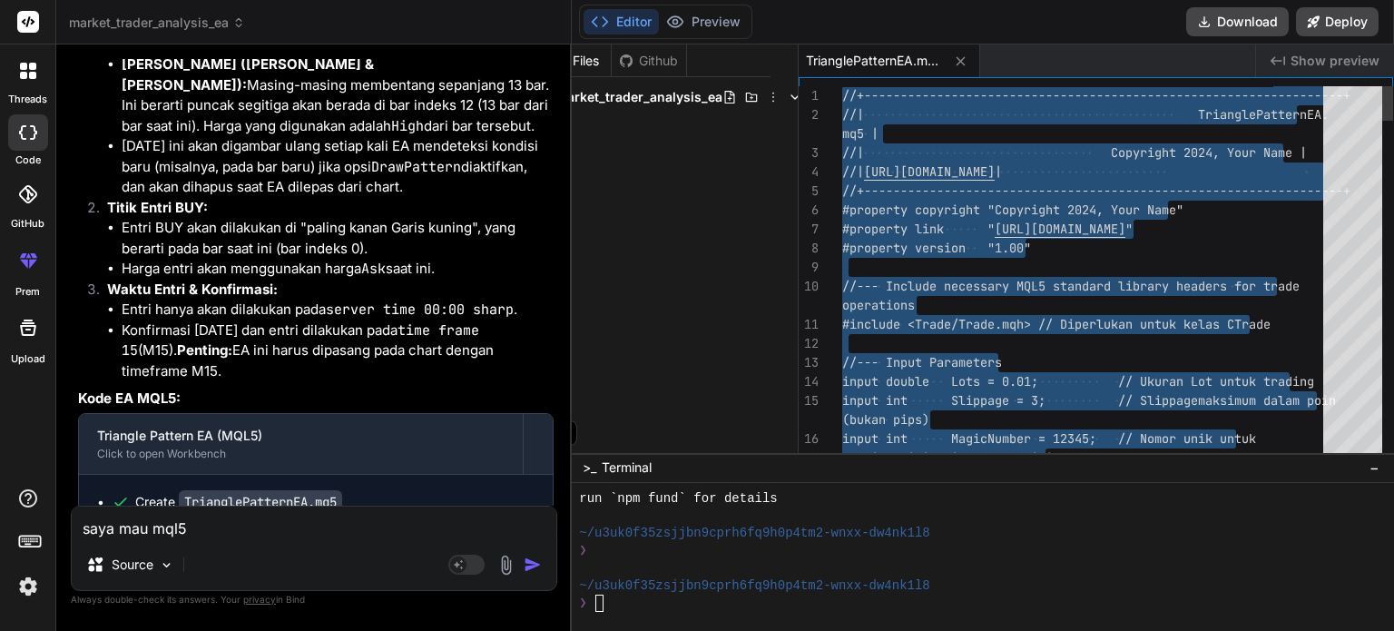
type textarea "//+------------------------------------------------------------------+ //| Tria…"
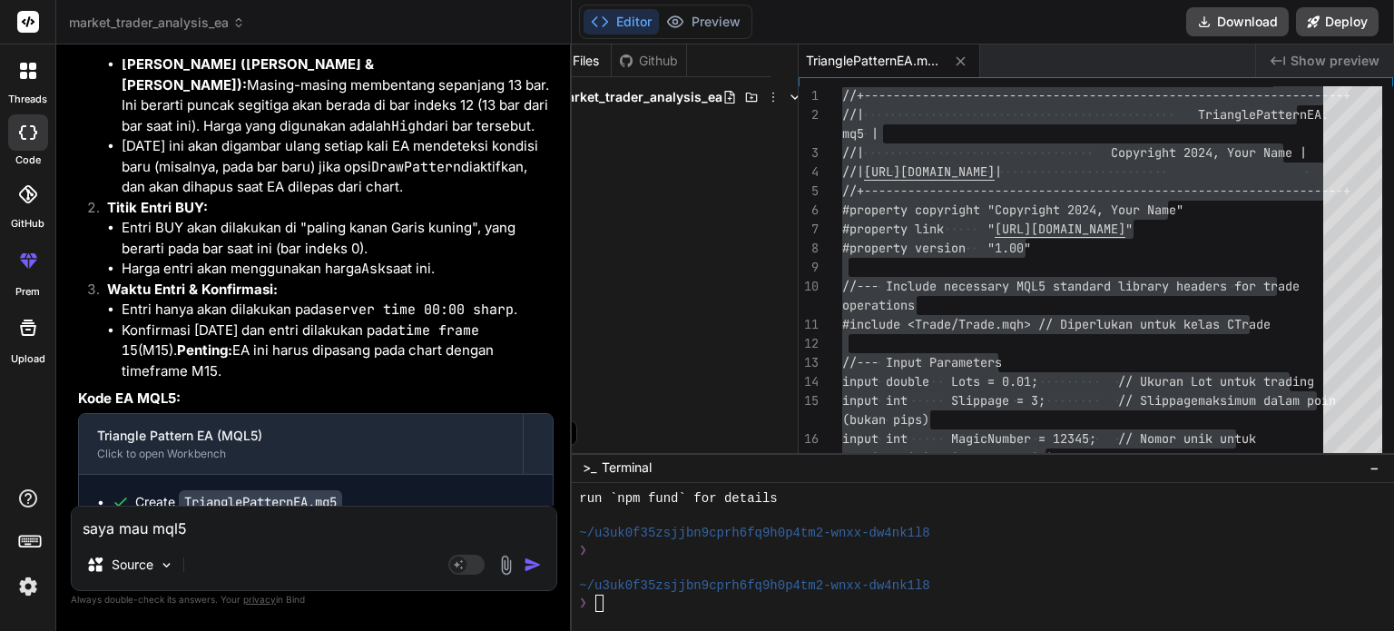
click at [207, 529] on textarea "saya mau mql5" at bounding box center [314, 522] width 485 height 33
paste textarea "12 errors, 3 warnings 12 3"
type textarea "12 errors, 3 warnings 12 3"
type textarea "x"
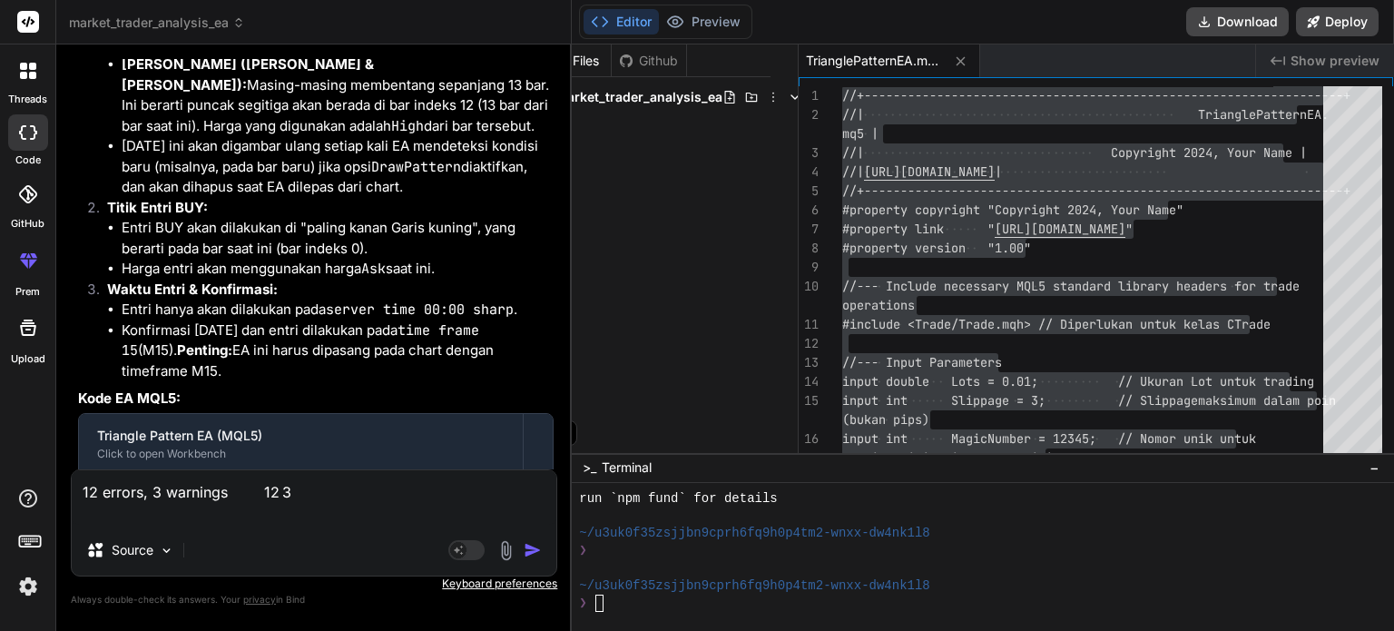
type textarea "12 errors, 3 warnings 12 3"
click at [527, 549] on img "button" at bounding box center [533, 550] width 18 height 18
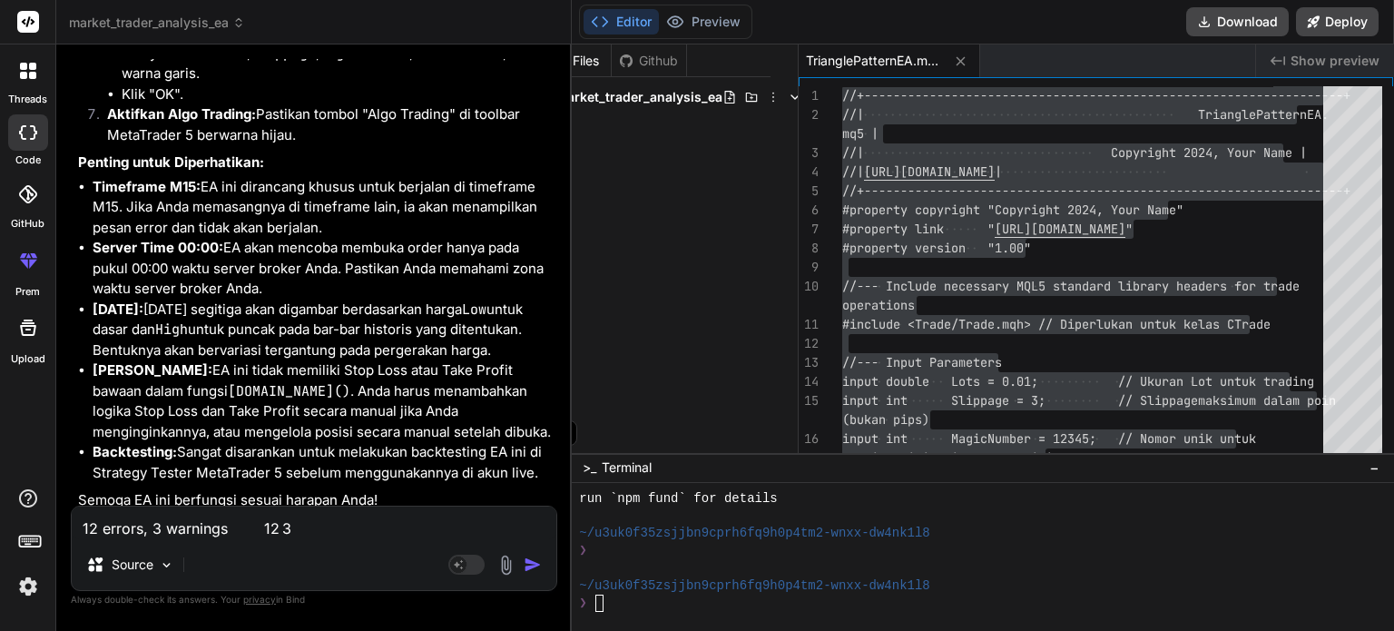
scroll to position [18782, 0]
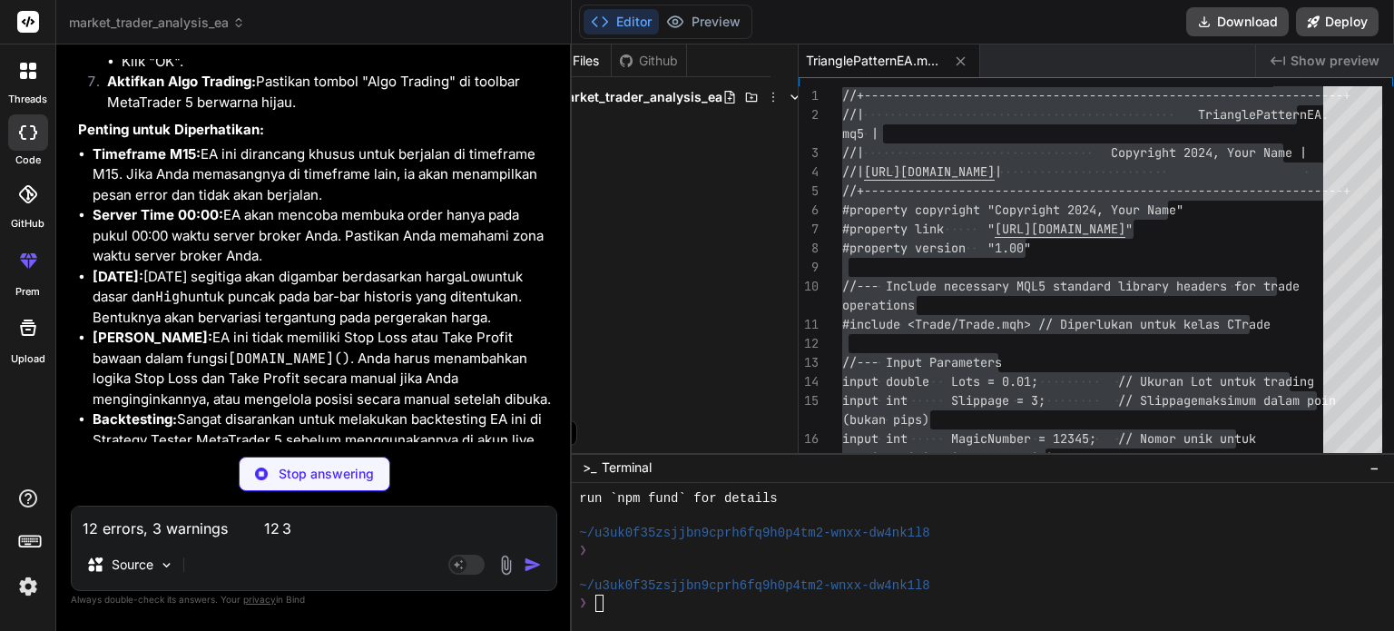
type textarea "x"
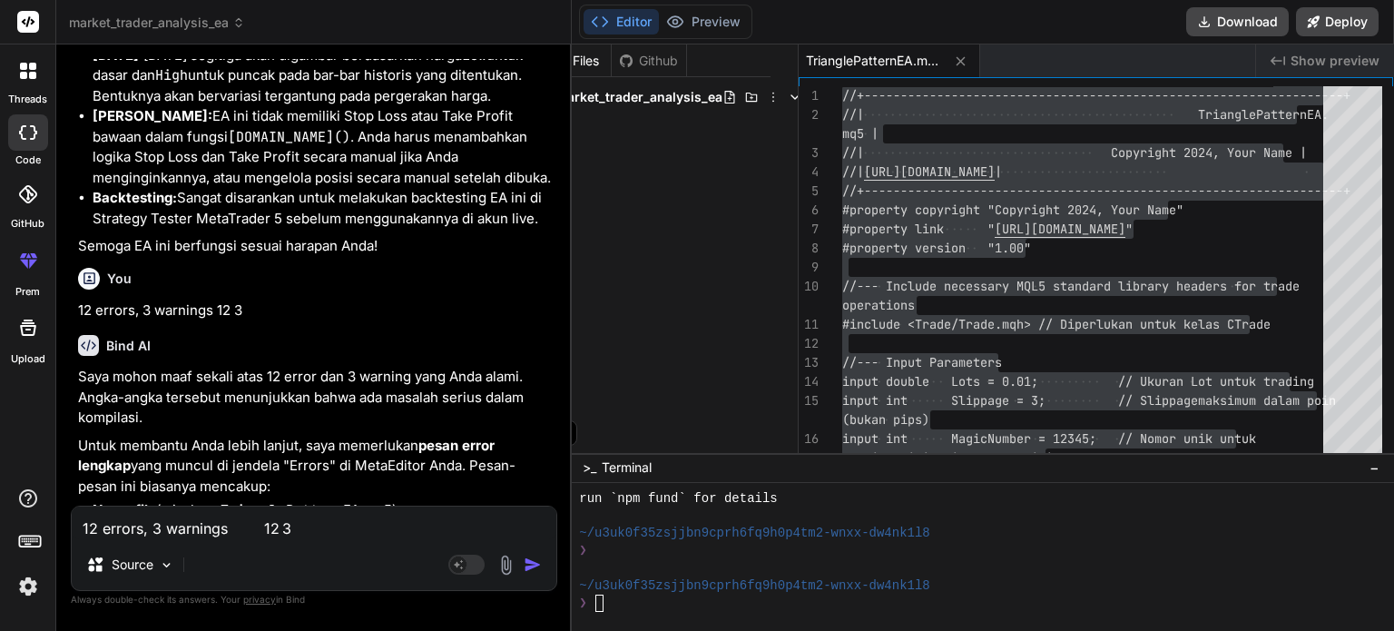
scroll to position [19008, 0]
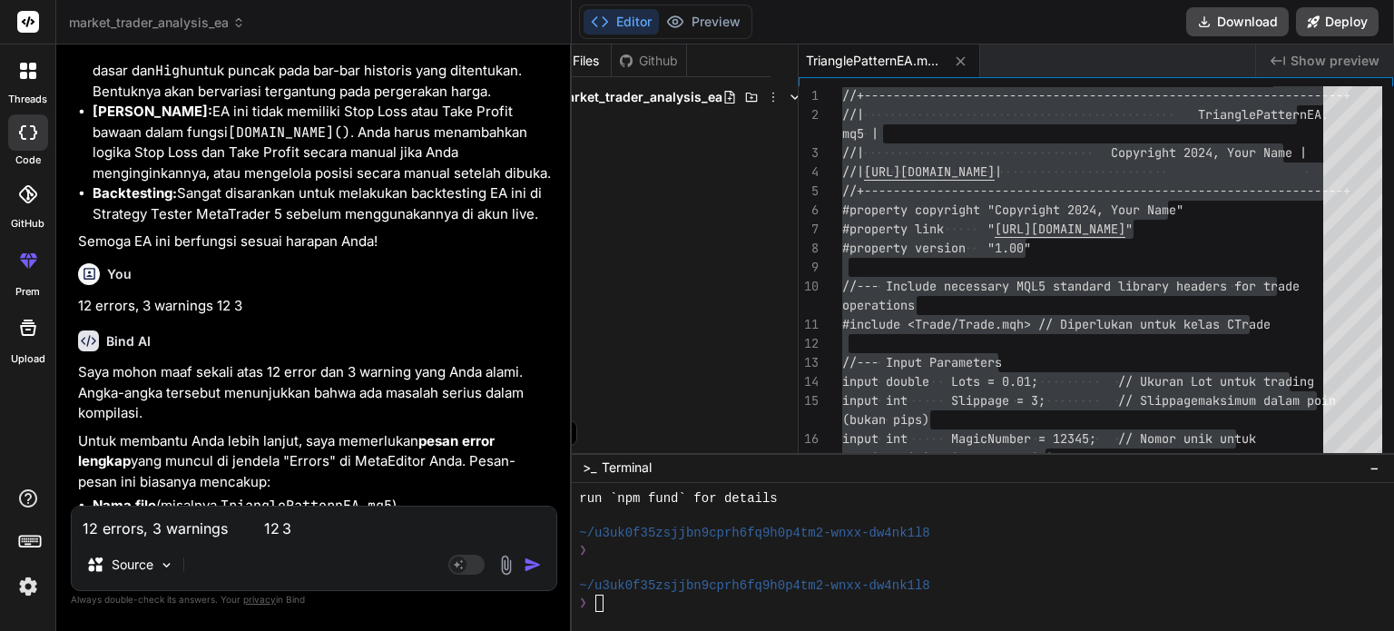
click at [207, 362] on p "Saya mohon maaf sekali atas 12 error dan 3 warning yang Anda alami. Angka-angka…" at bounding box center [315, 393] width 475 height 62
click at [258, 537] on textarea "12 errors, 3 warnings 12 3" at bounding box center [314, 522] width 485 height 33
paste textarea "'SetExpertMagic' - undeclared identifier kiop.mq5 39 10"
type textarea "'SetExpertMagic' - undeclared identifier kiop.mq5 39 10"
type textarea "x"
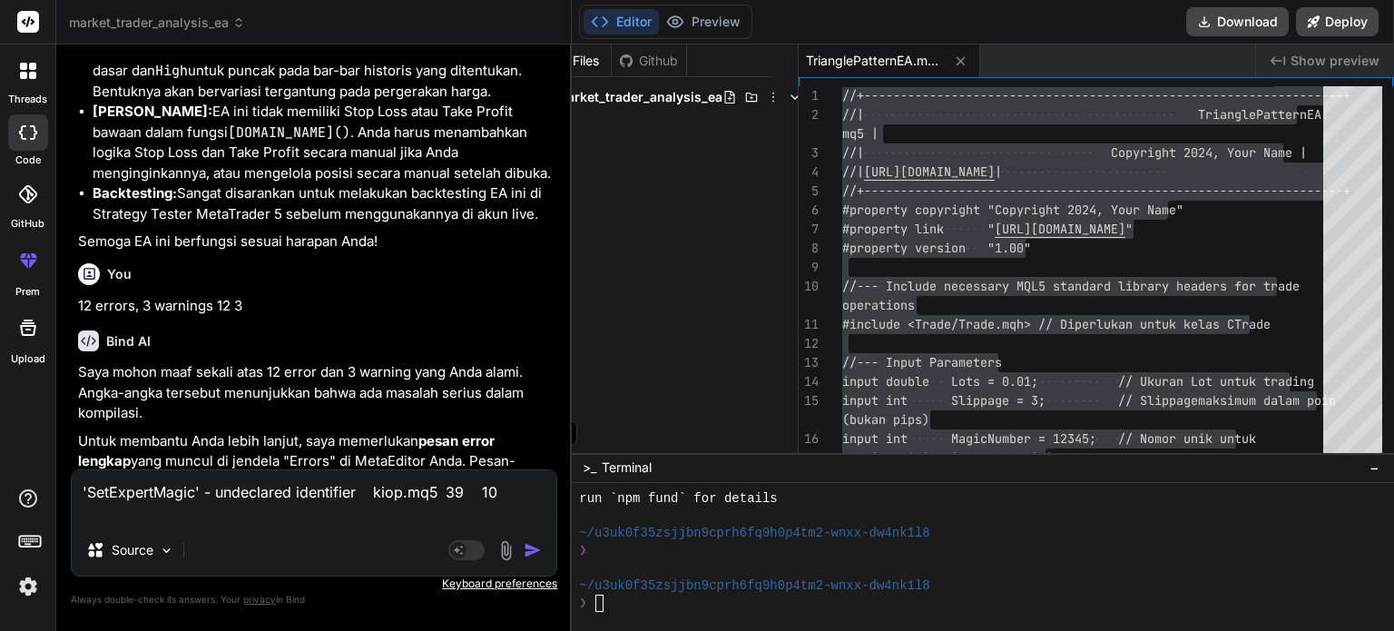
paste textarea "'PositionSelectByMagic' - undeclared identifier kiop.mq5 124 11"
type textarea "'SetExpertMagic' - undeclared identifier kiop.mq5 39 10 'PositionSelectByMagic'…"
type textarea "x"
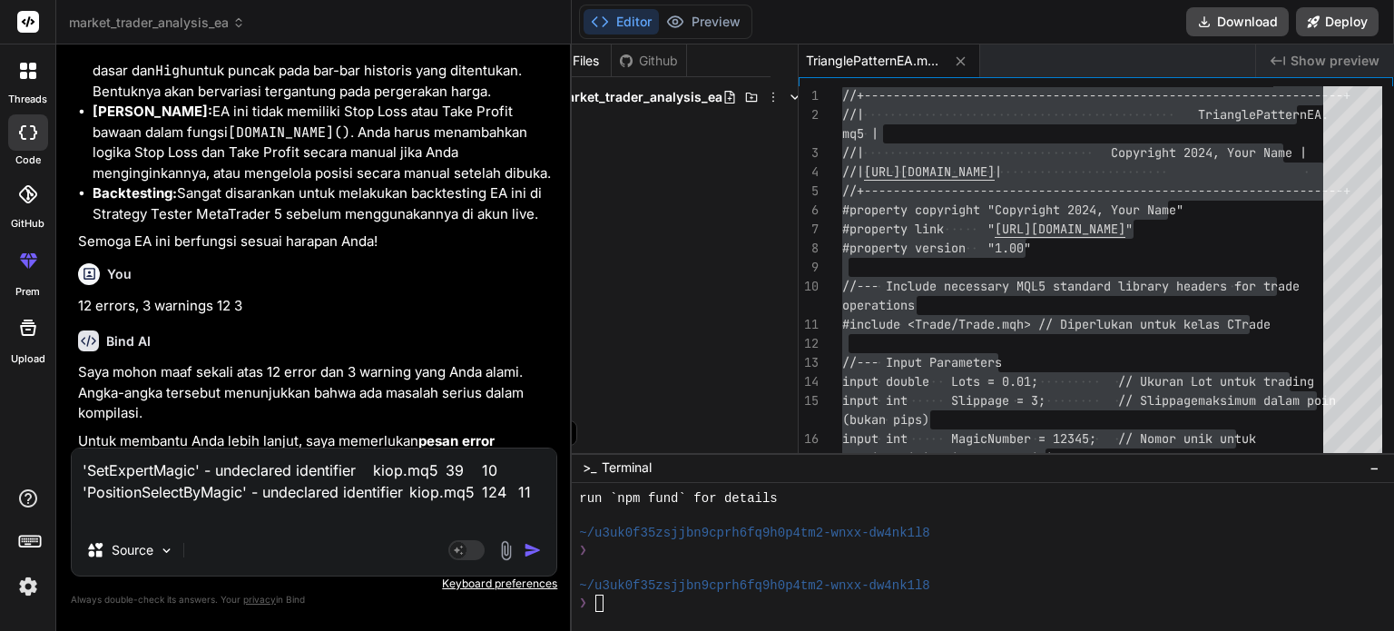
paste textarea "',' - unexpected token kiop.mq5 124 40"
type textarea "'SetExpertMagic' - undeclared identifier kiop.mq5 39 10 'PositionSelectByMagic'…"
type textarea "x"
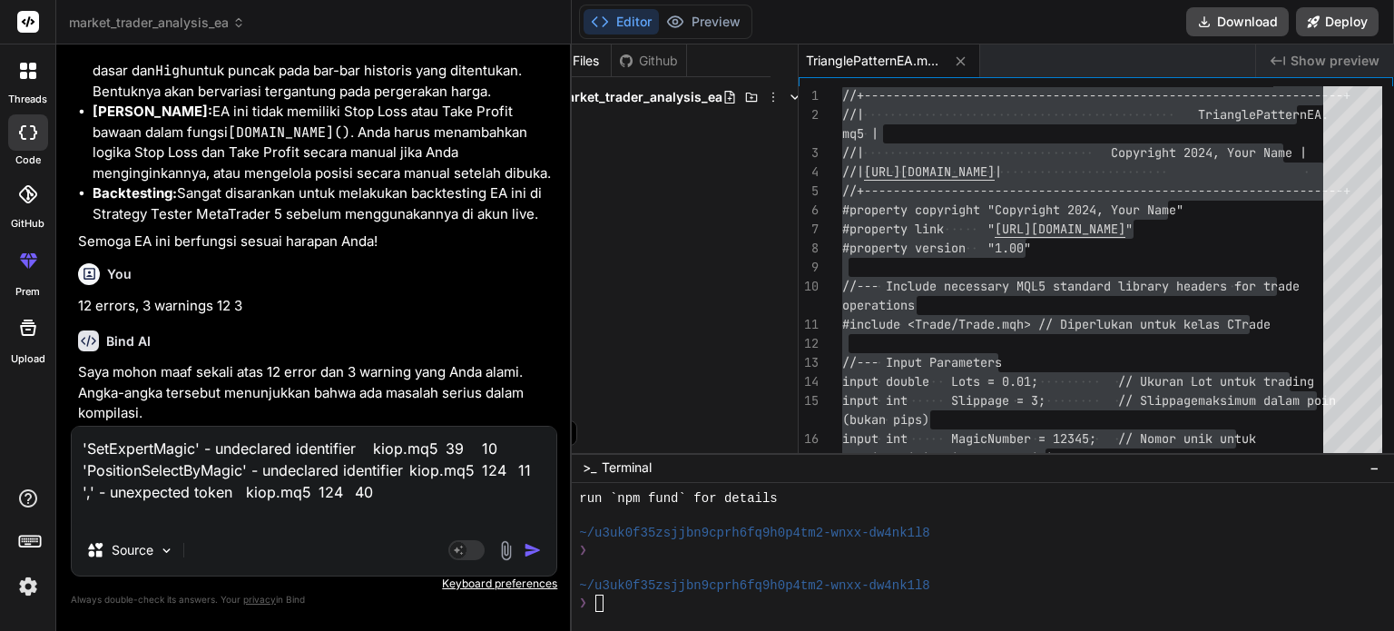
paste textarea "_Symbol' - some operator expected kiop.mq5 124 33 '"
type textarea "'SetExpertMagic' - undeclared identifier kiop.mq5 39 10 'PositionSelectByMagic'…"
type textarea "x"
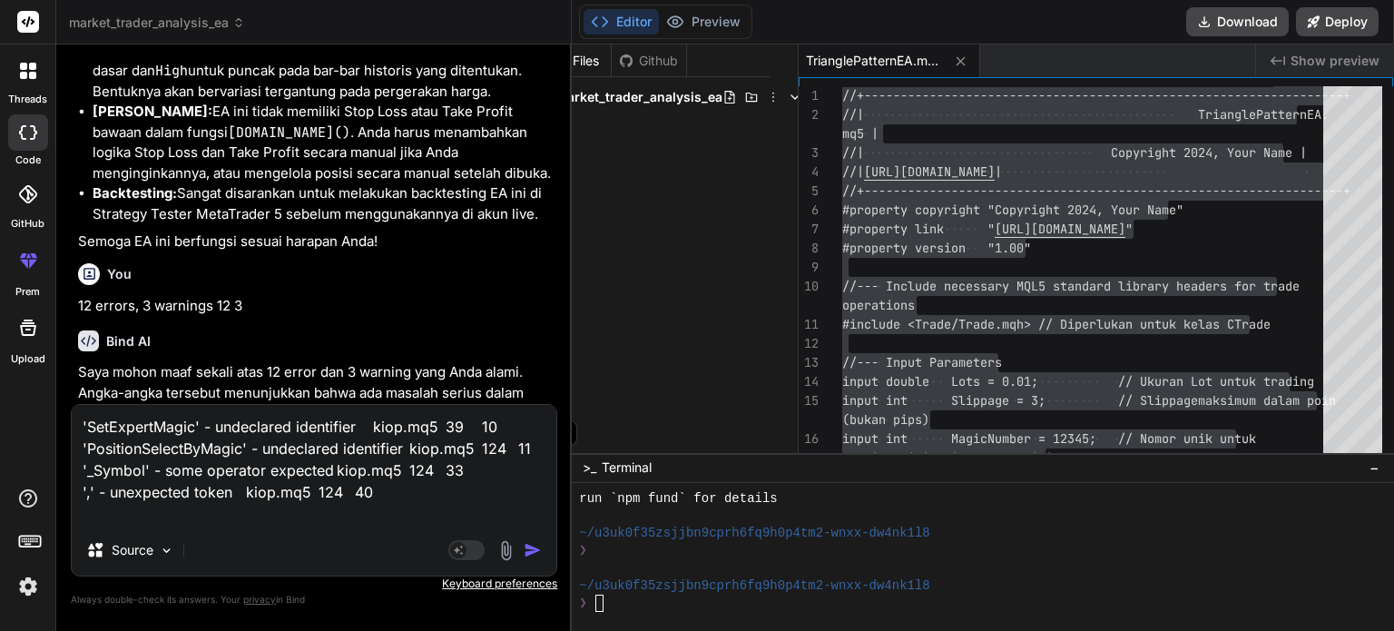
paste textarea "(' - unbalanced left parenthesis kiop.mq5 124 10 '"
type textarea "'SetExpertMagic' - undeclared identifier kiop.mq5 39 10 'PositionSelectByMagic'…"
type textarea "x"
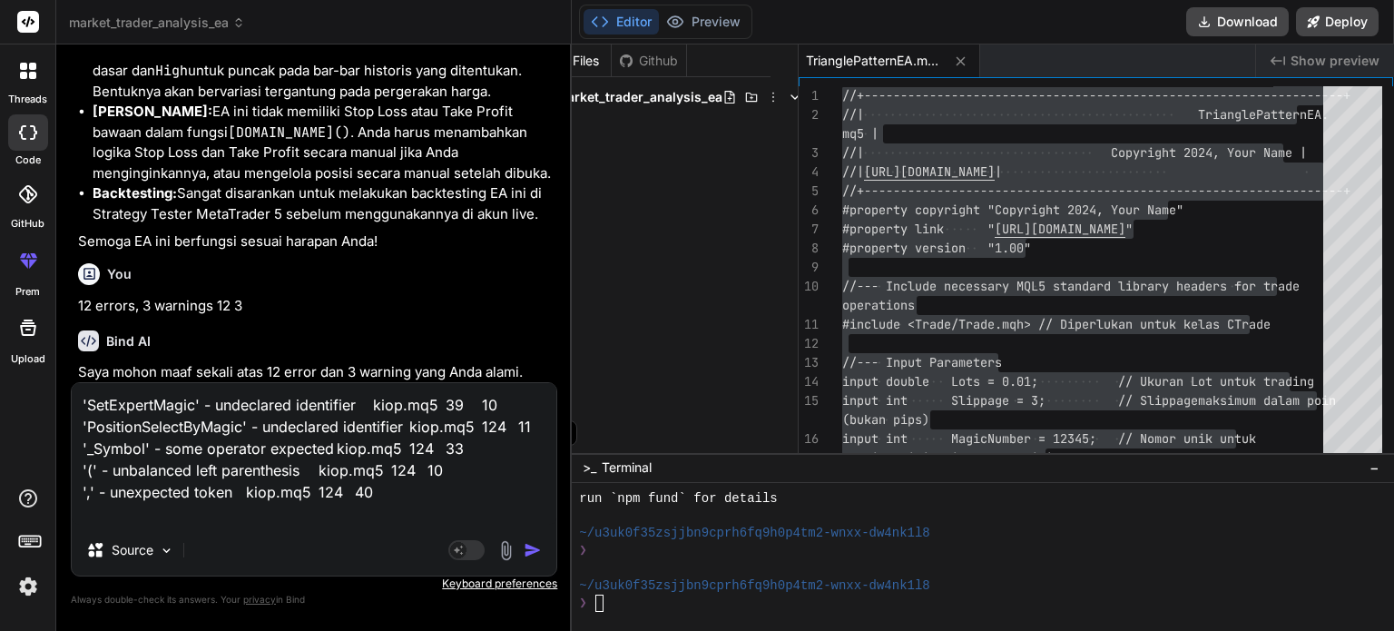
type textarea "'SetExpertMagic' - undeclared identifier kiop.mq5 39 10 'PositionSelectByMagic'…"
click at [538, 551] on img "button" at bounding box center [533, 550] width 18 height 18
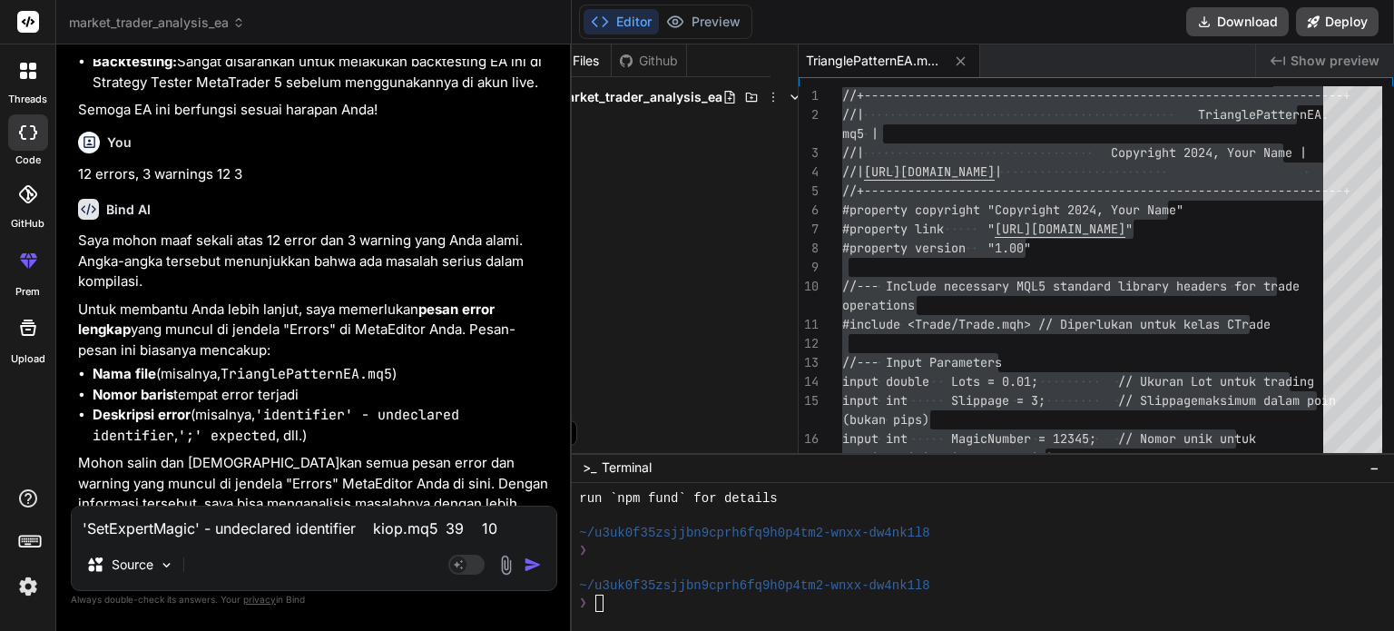
scroll to position [19257, 0]
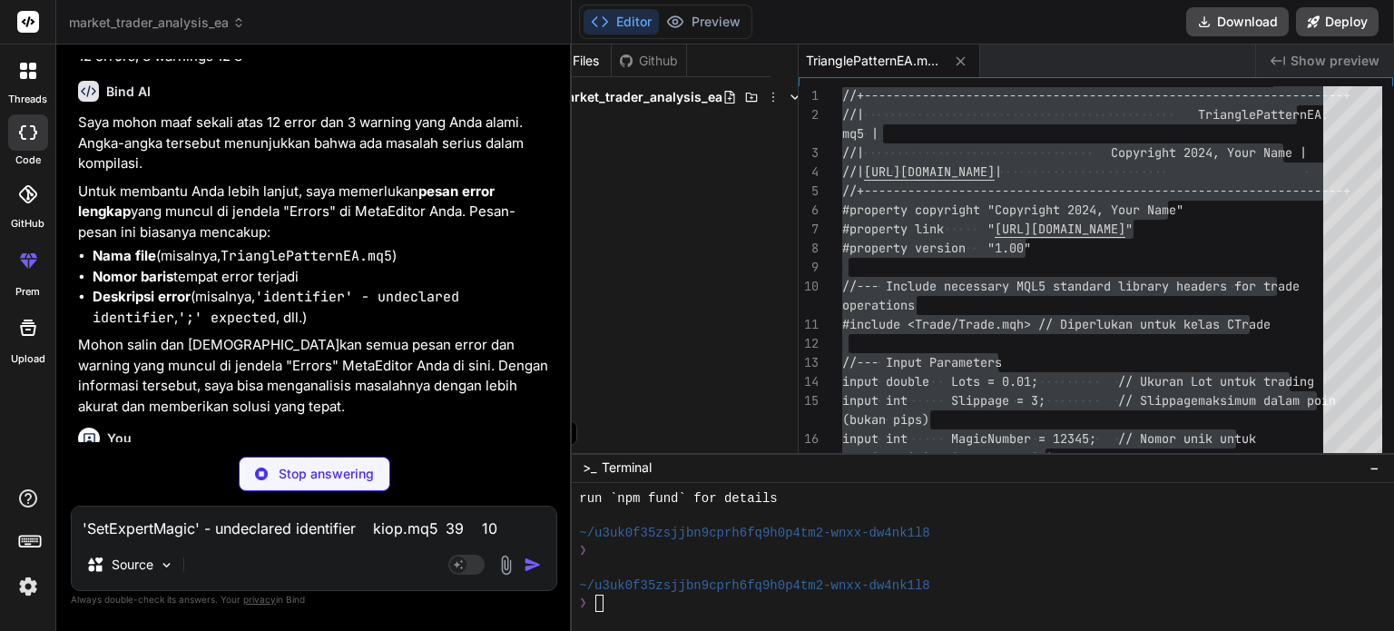
type textarea "x"
type textarea "{ Print("Failed to modify position ", ticket, " via CTrade. Return code: ", tra…"
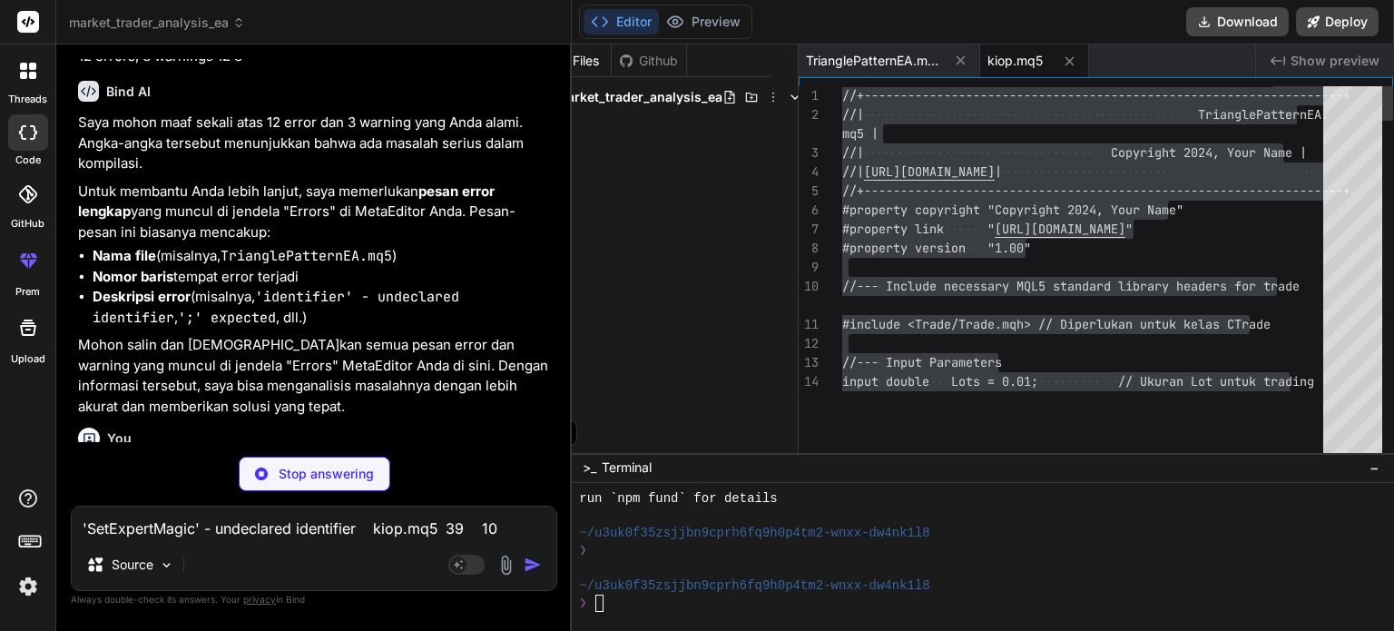
type textarea "x"
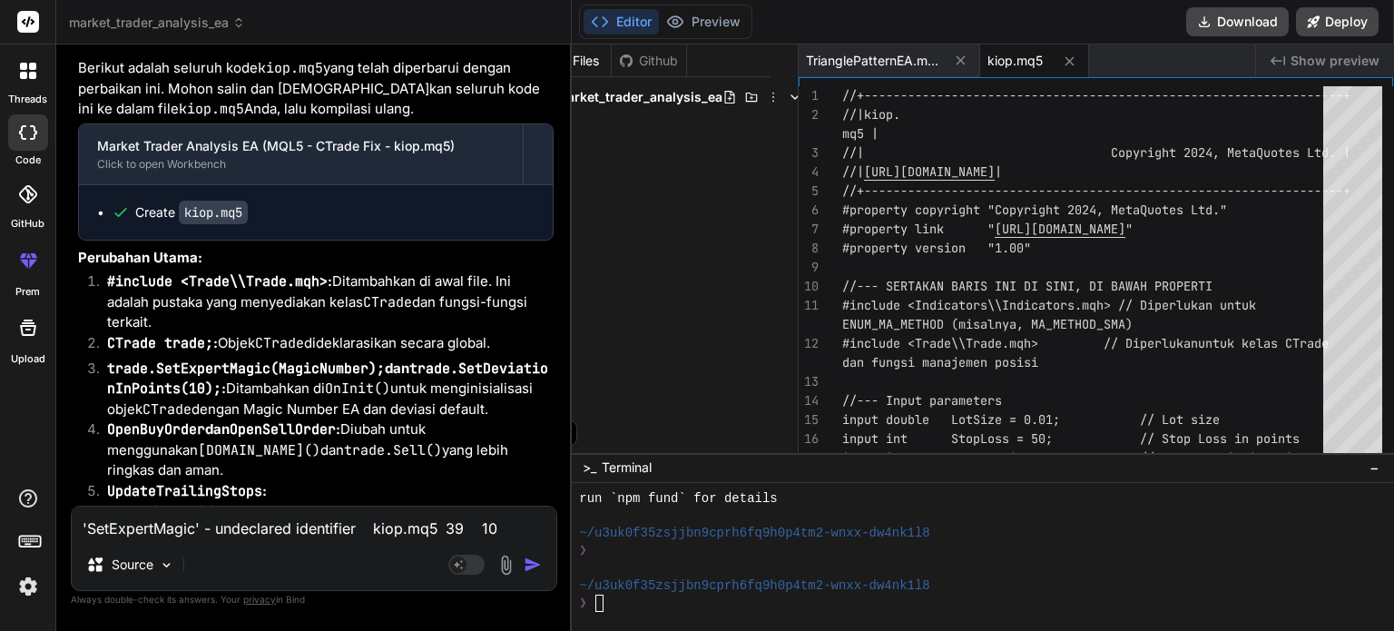
scroll to position [20256, 0]
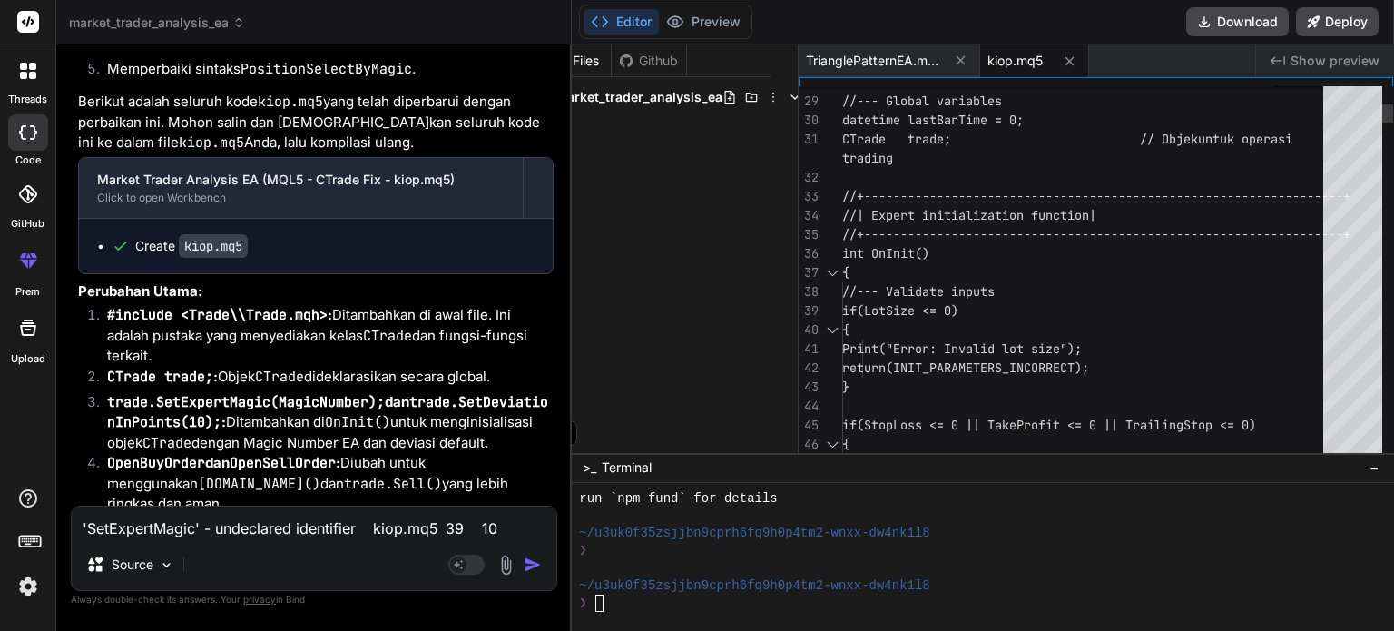
type textarea "//+------------------------------------------------------------------+ //| kiop…"
